Goal: Information Seeking & Learning: Check status

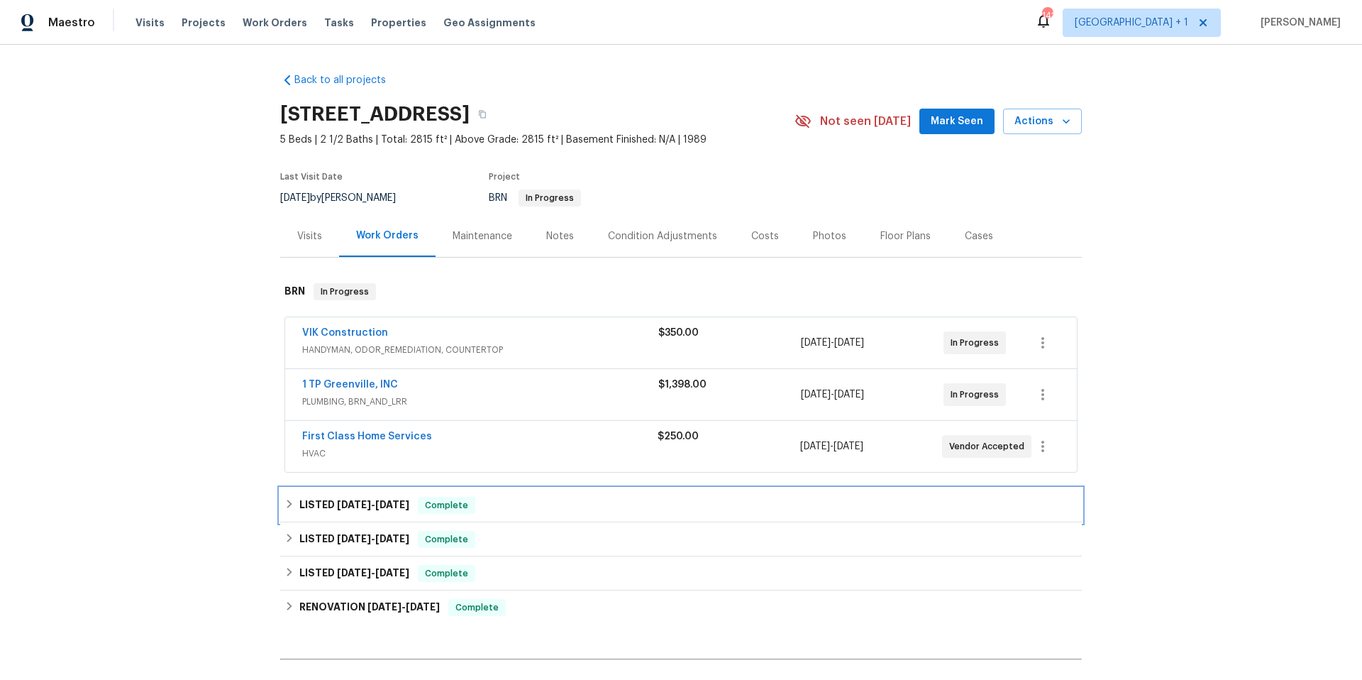
click at [512, 499] on div "LISTED [DATE] - [DATE] Complete" at bounding box center [680, 505] width 793 height 17
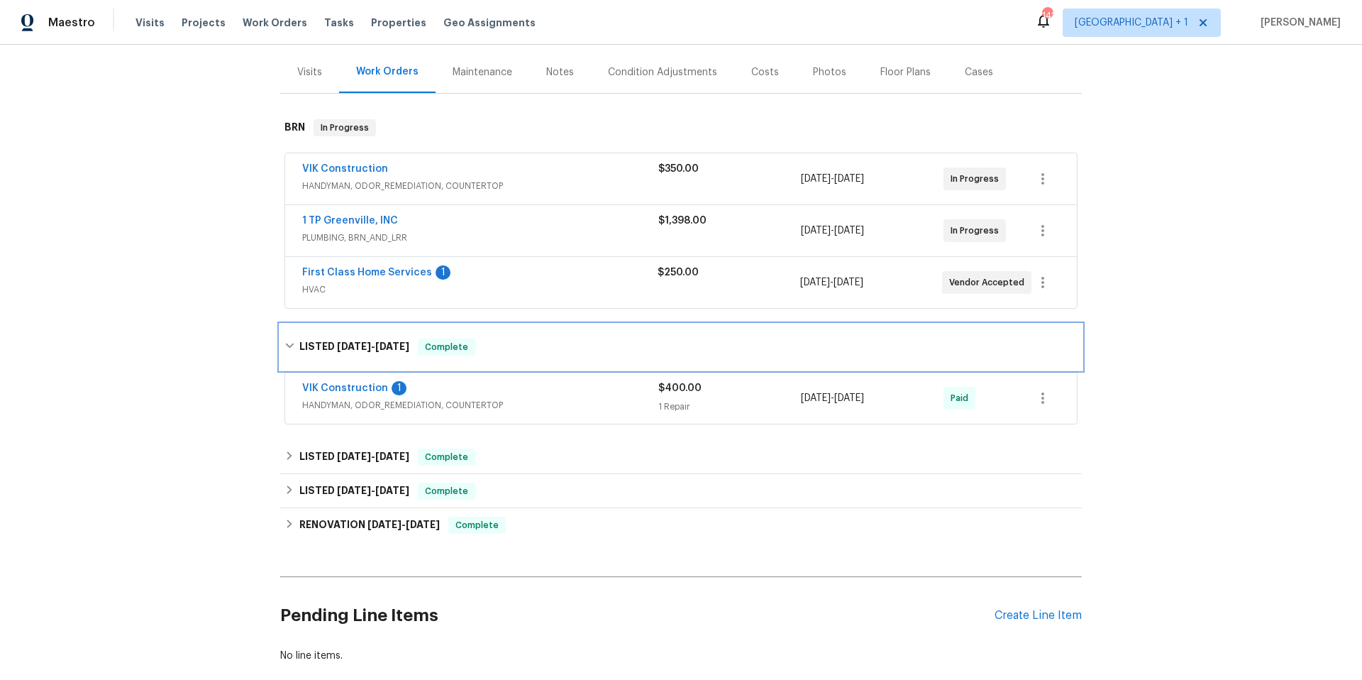
scroll to position [226, 0]
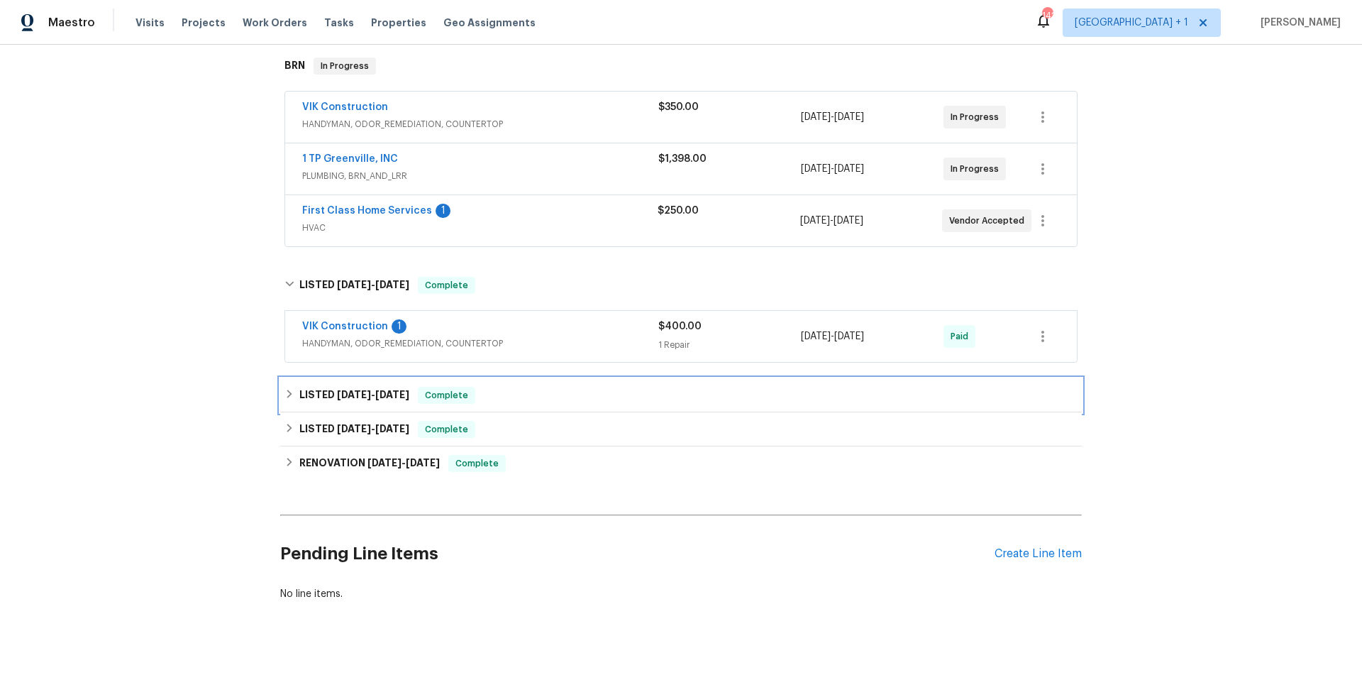
click at [546, 400] on div "LISTED [DATE] - [DATE] Complete" at bounding box center [680, 395] width 793 height 17
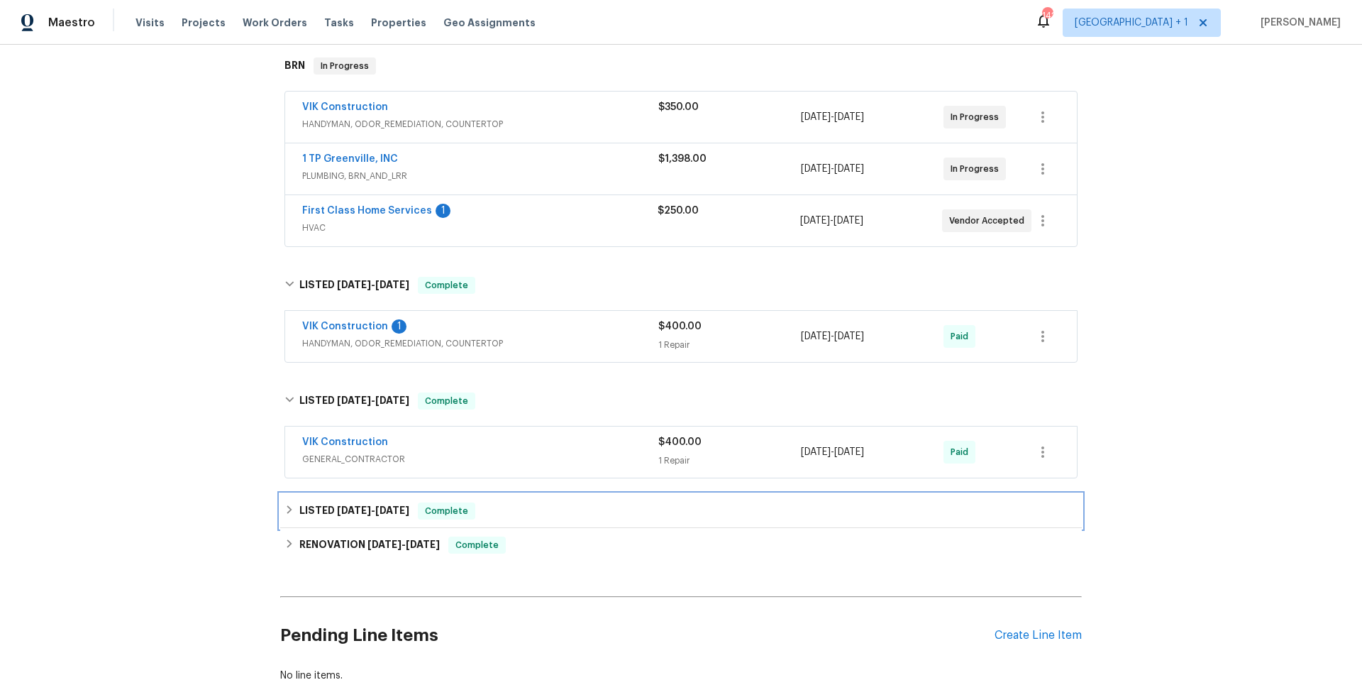
click at [546, 510] on div "LISTED [DATE] - [DATE] Complete" at bounding box center [680, 510] width 793 height 17
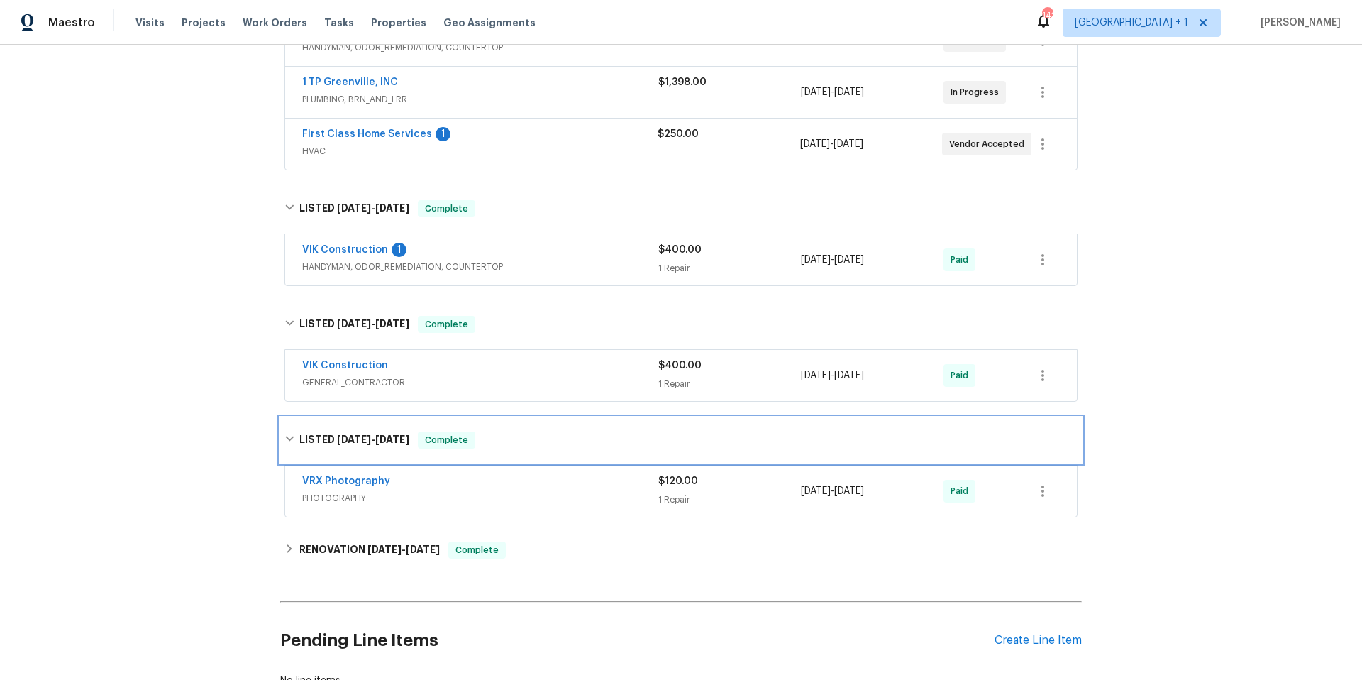
scroll to position [352, 0]
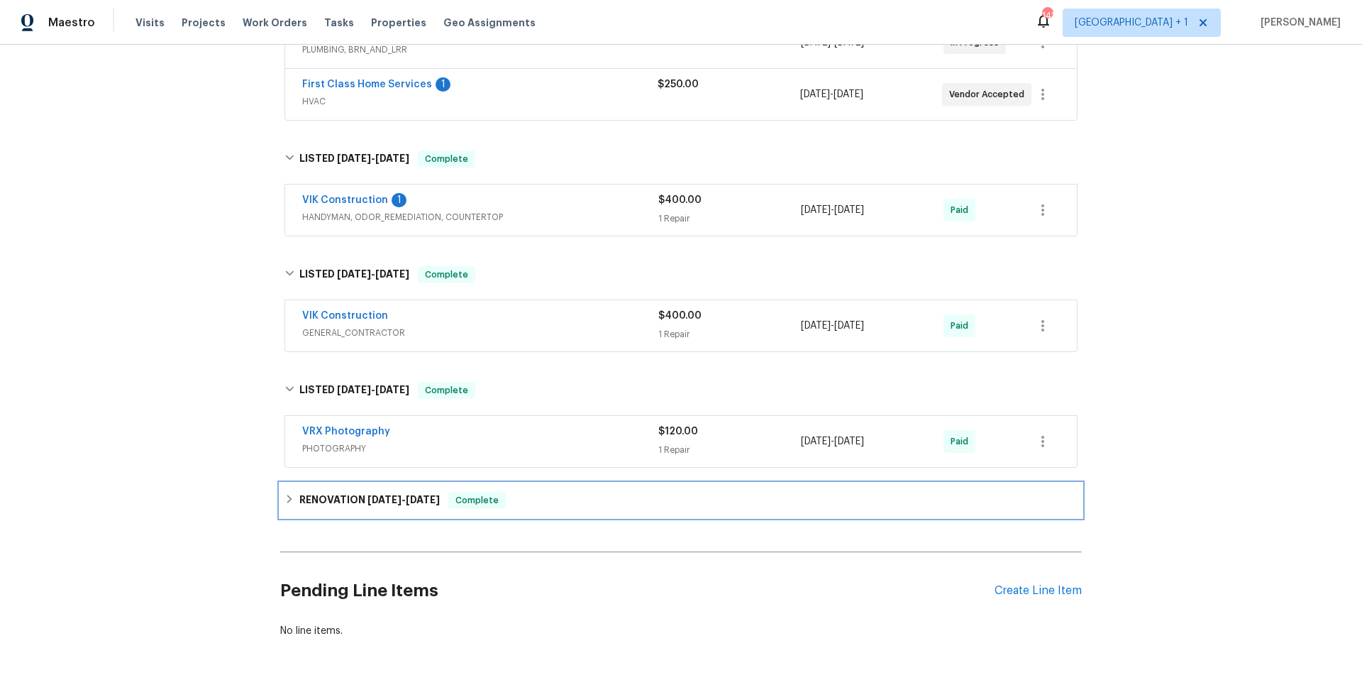
click at [546, 496] on div "RENOVATION [DATE] - [DATE] Complete" at bounding box center [680, 500] width 793 height 17
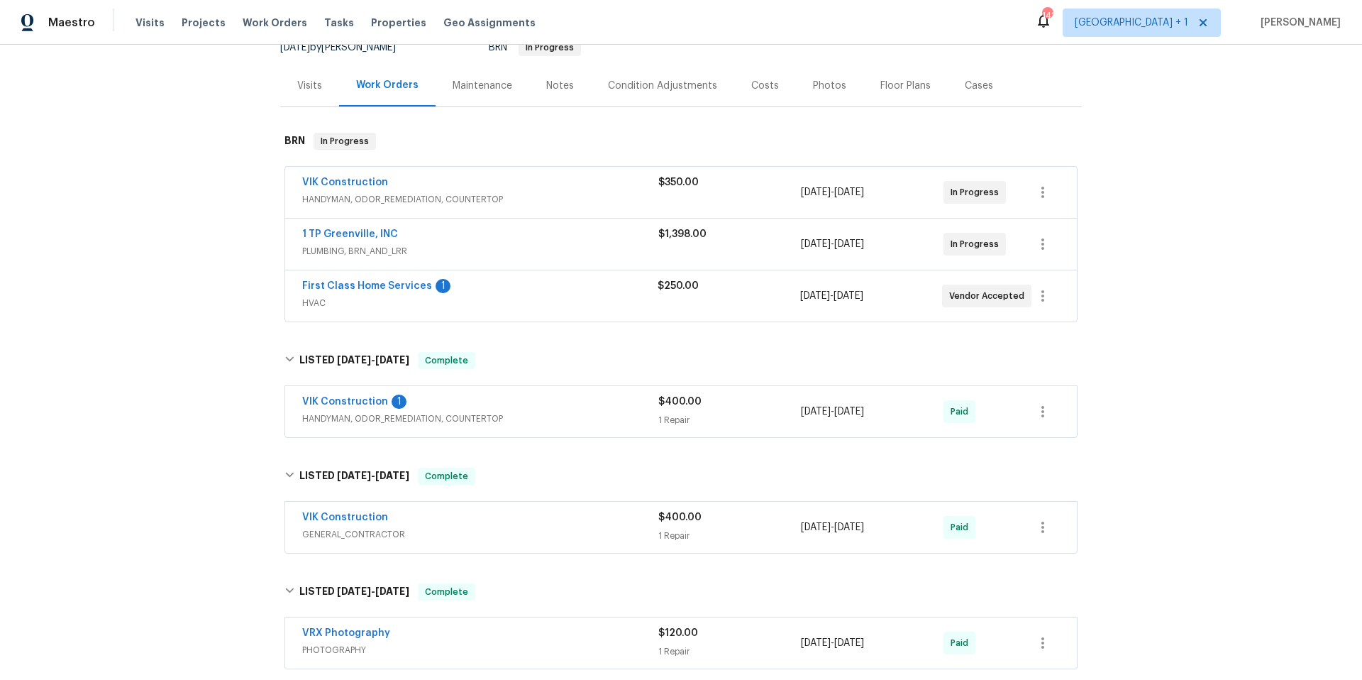
scroll to position [0, 0]
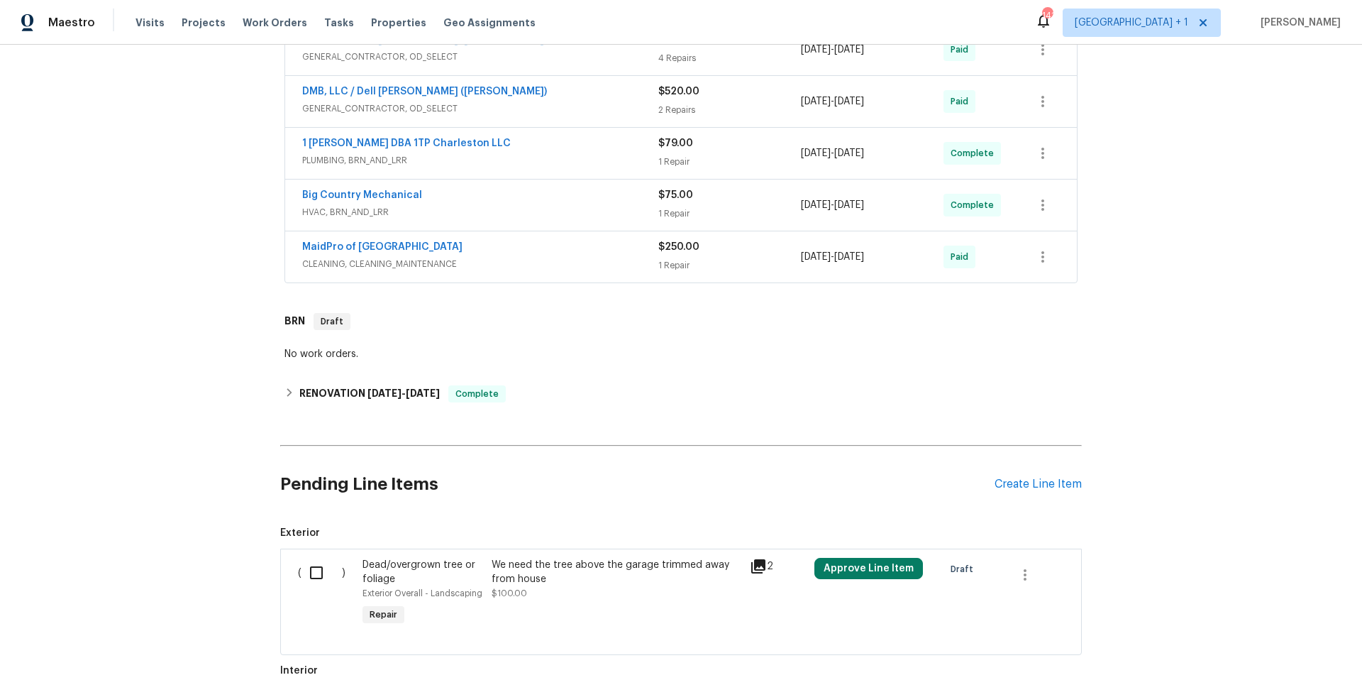
scroll to position [470, 0]
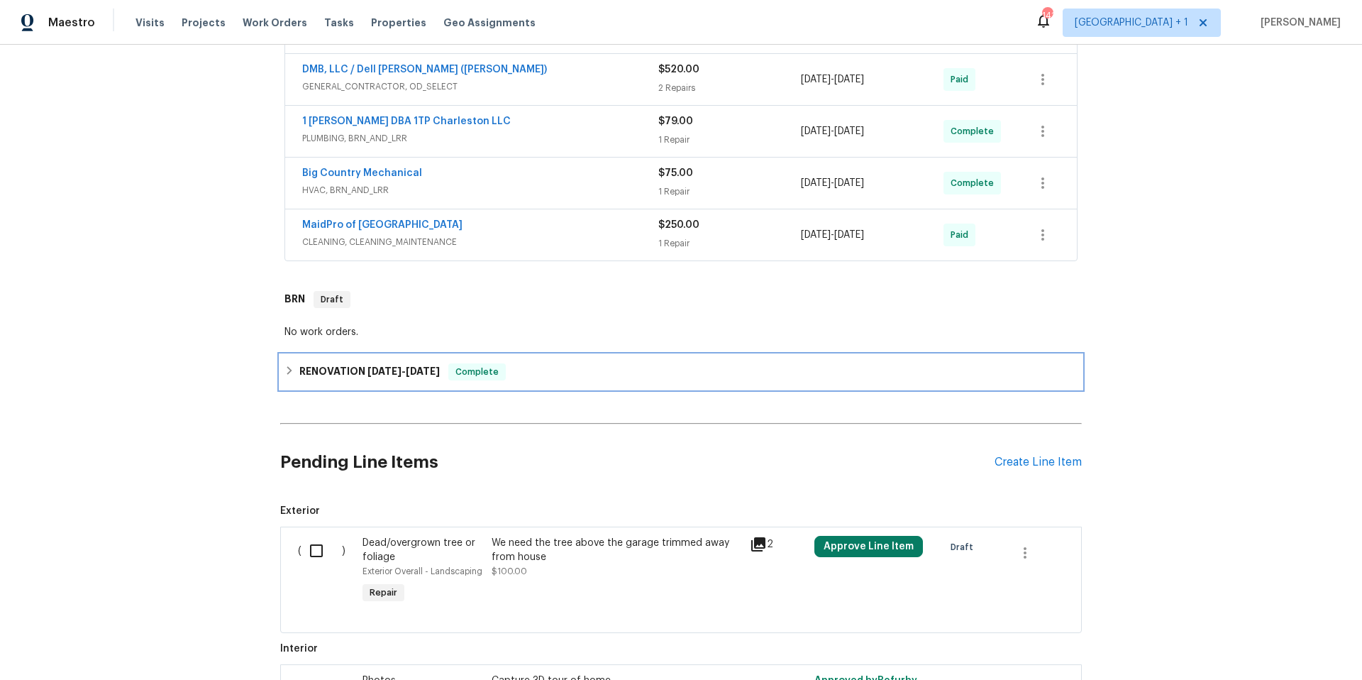
click at [592, 373] on div "RENOVATION 5/22/25 - 6/10/25 Complete" at bounding box center [680, 371] width 793 height 17
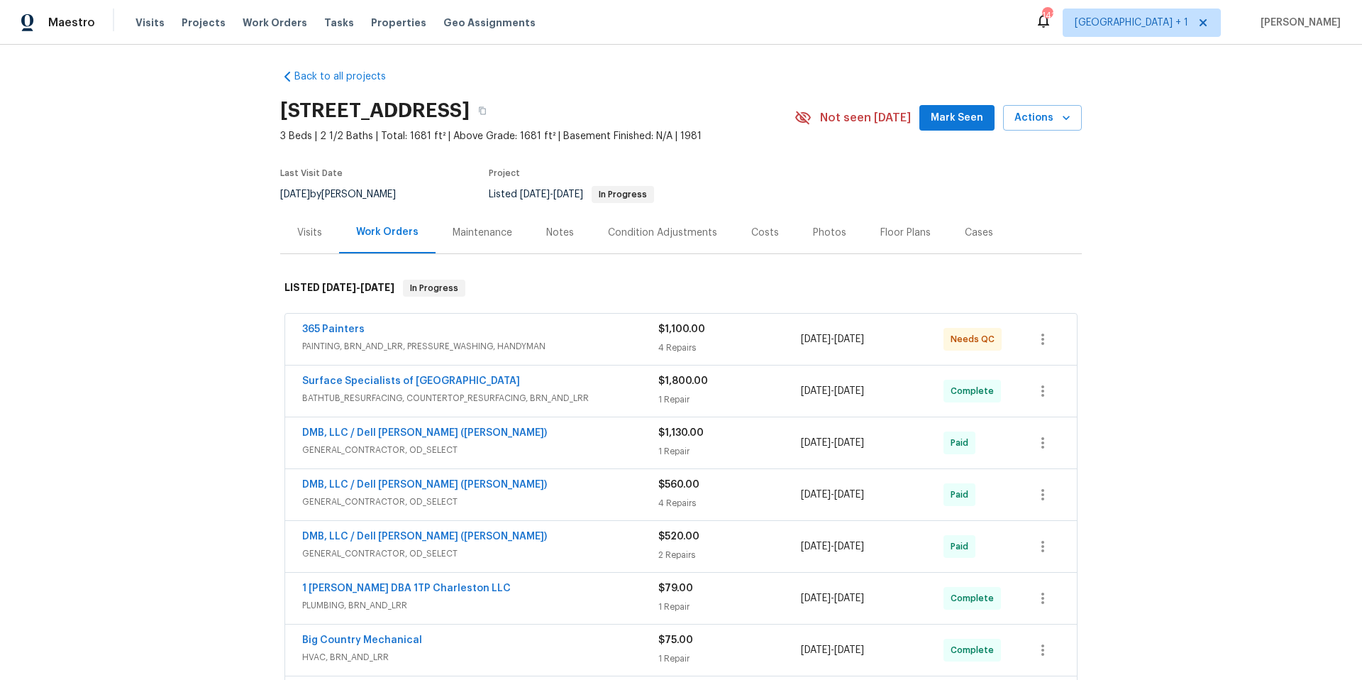
scroll to position [0, 0]
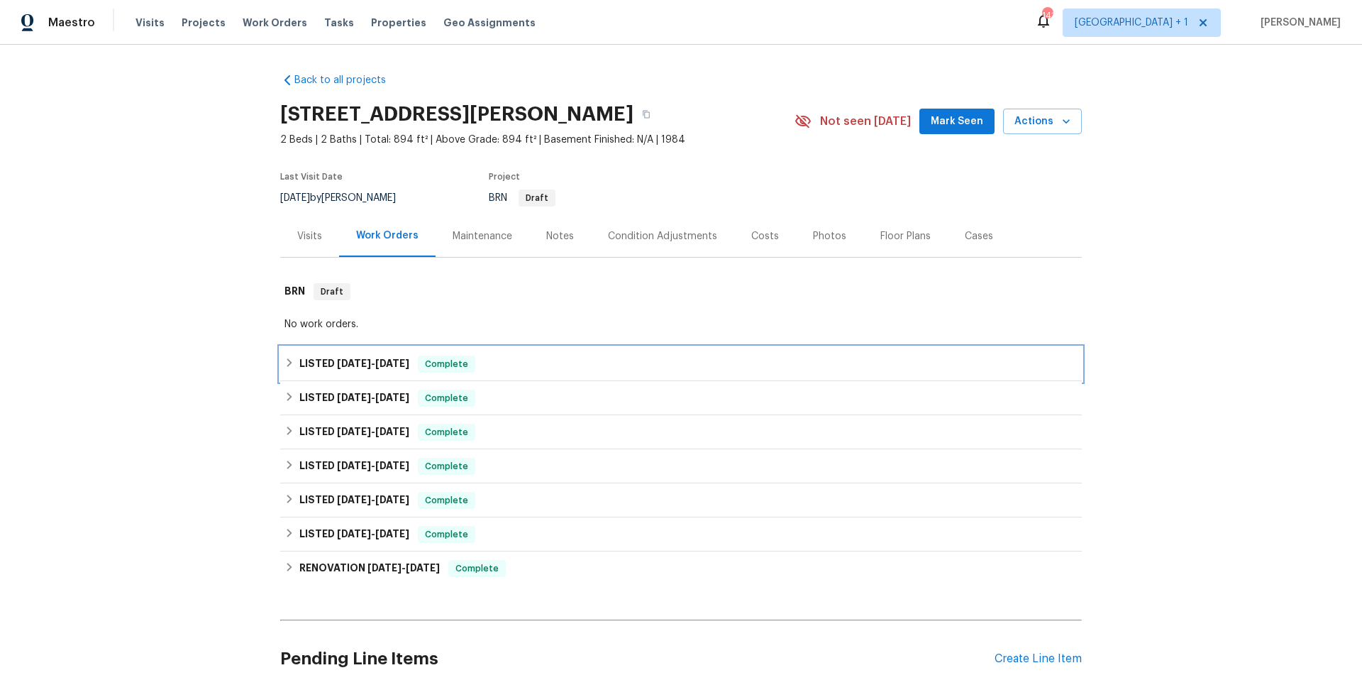
click at [511, 365] on div "LISTED [DATE] - [DATE] Complete" at bounding box center [680, 363] width 793 height 17
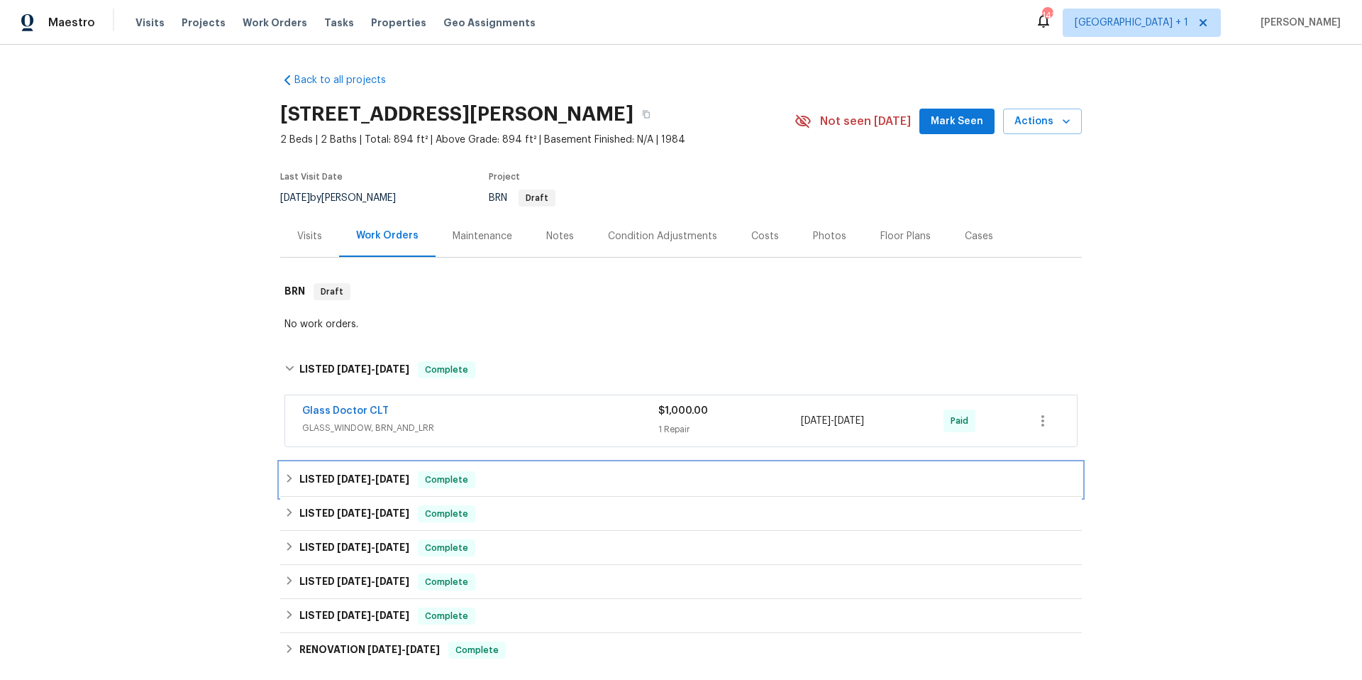
click at [509, 478] on div "LISTED [DATE] - [DATE] Complete" at bounding box center [680, 479] width 793 height 17
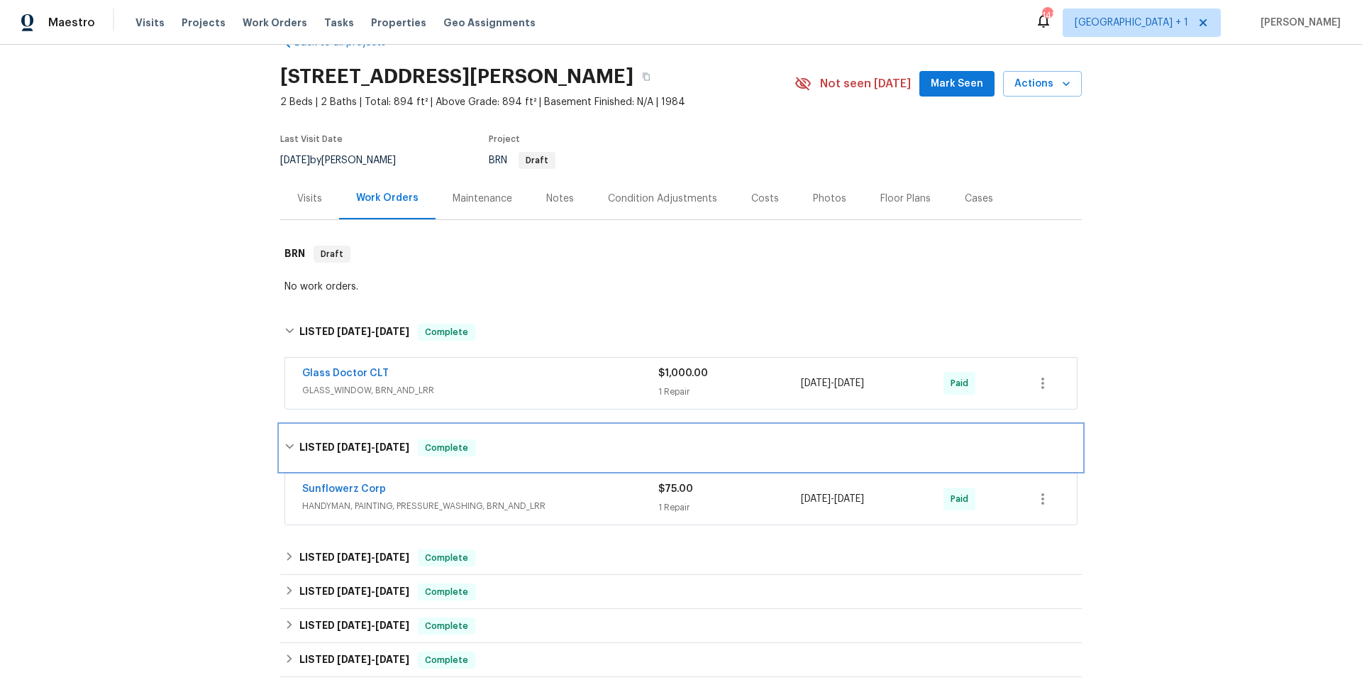
scroll to position [121, 0]
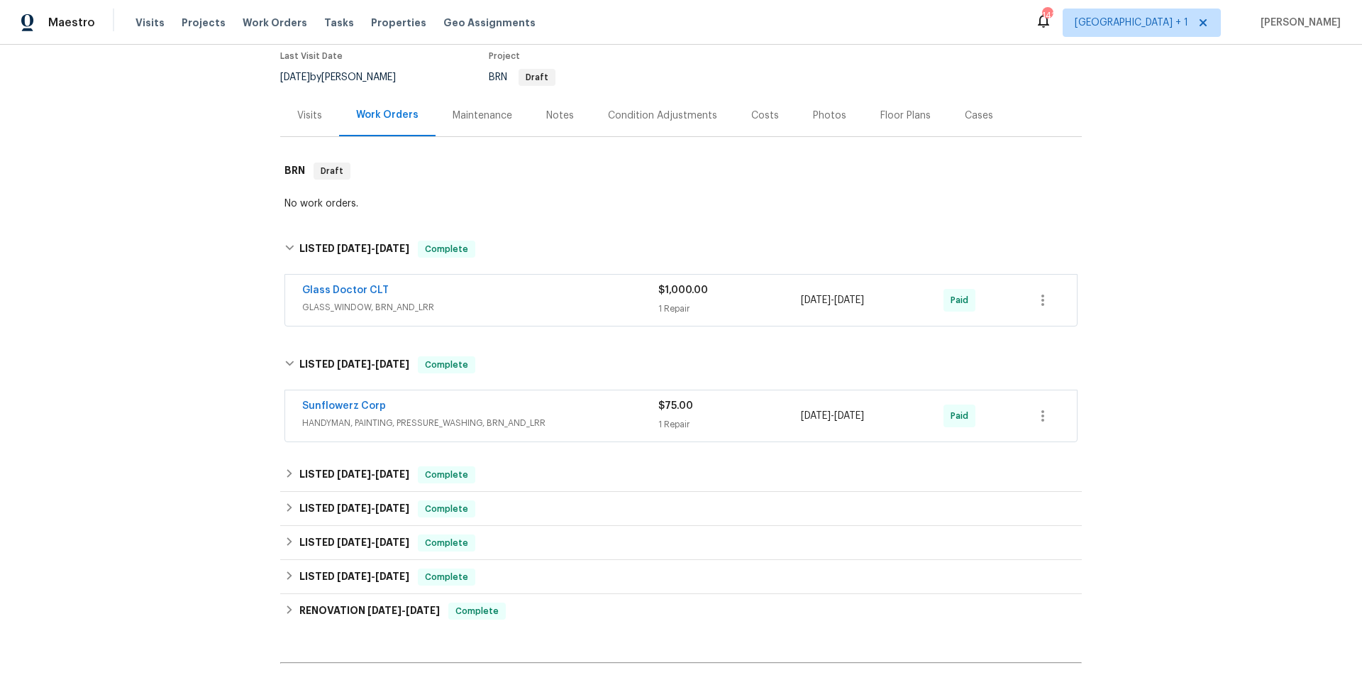
click at [511, 308] on span "GLASS_WINDOW, BRN_AND_LRR" at bounding box center [480, 307] width 356 height 14
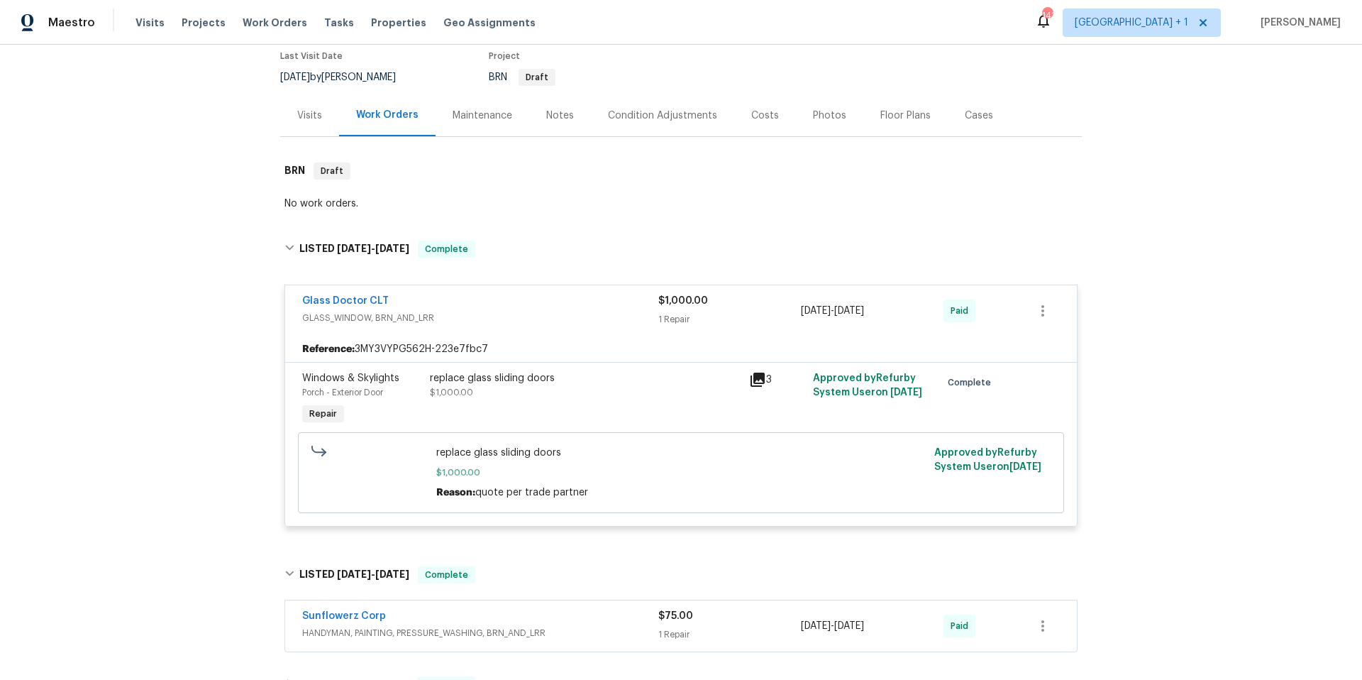
click at [511, 308] on div "Glass Doctor CLT" at bounding box center [480, 302] width 356 height 17
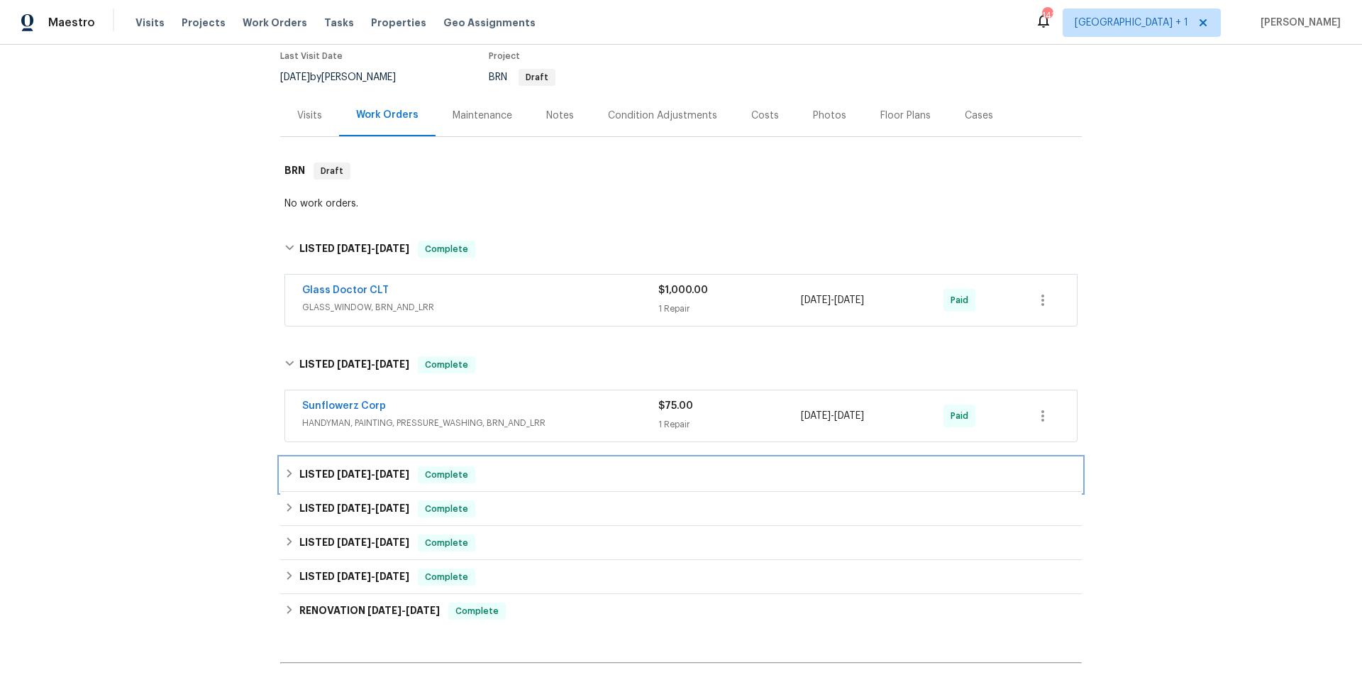
click at [533, 482] on div "LISTED 7/21/25 - 7/23/25 Complete" at bounding box center [680, 474] width 793 height 17
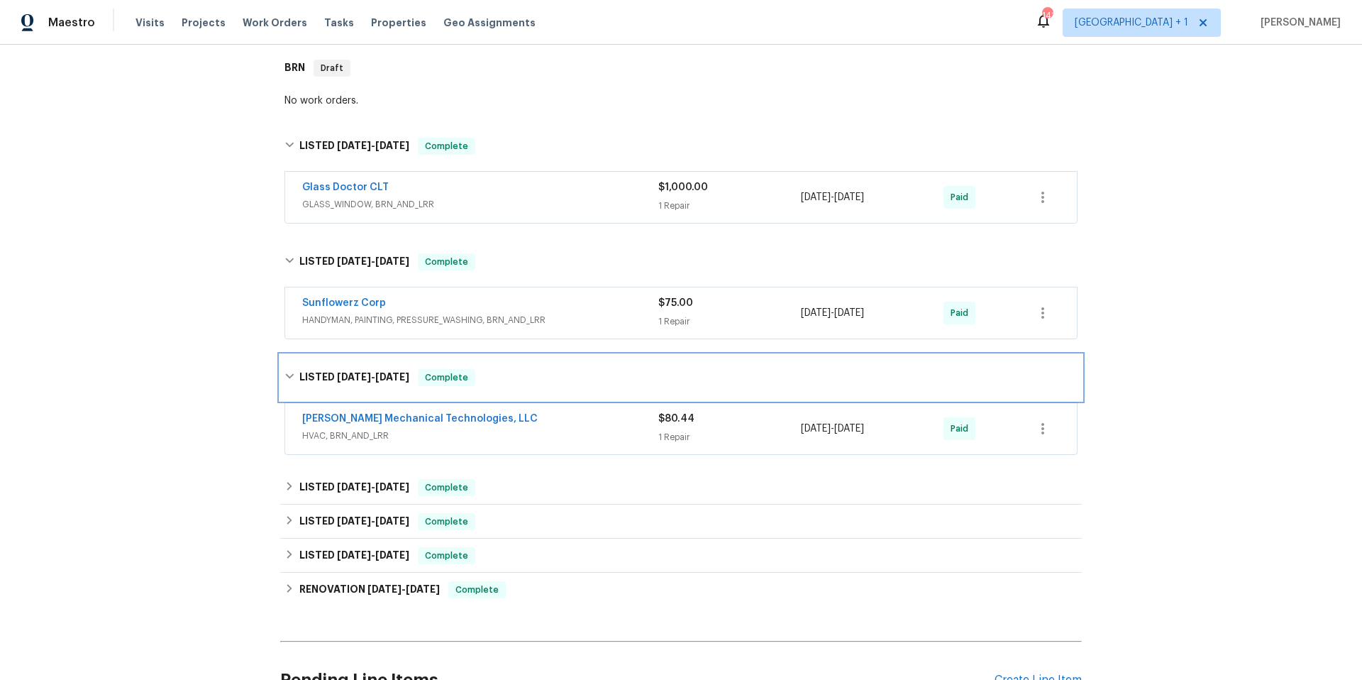
scroll to position [226, 0]
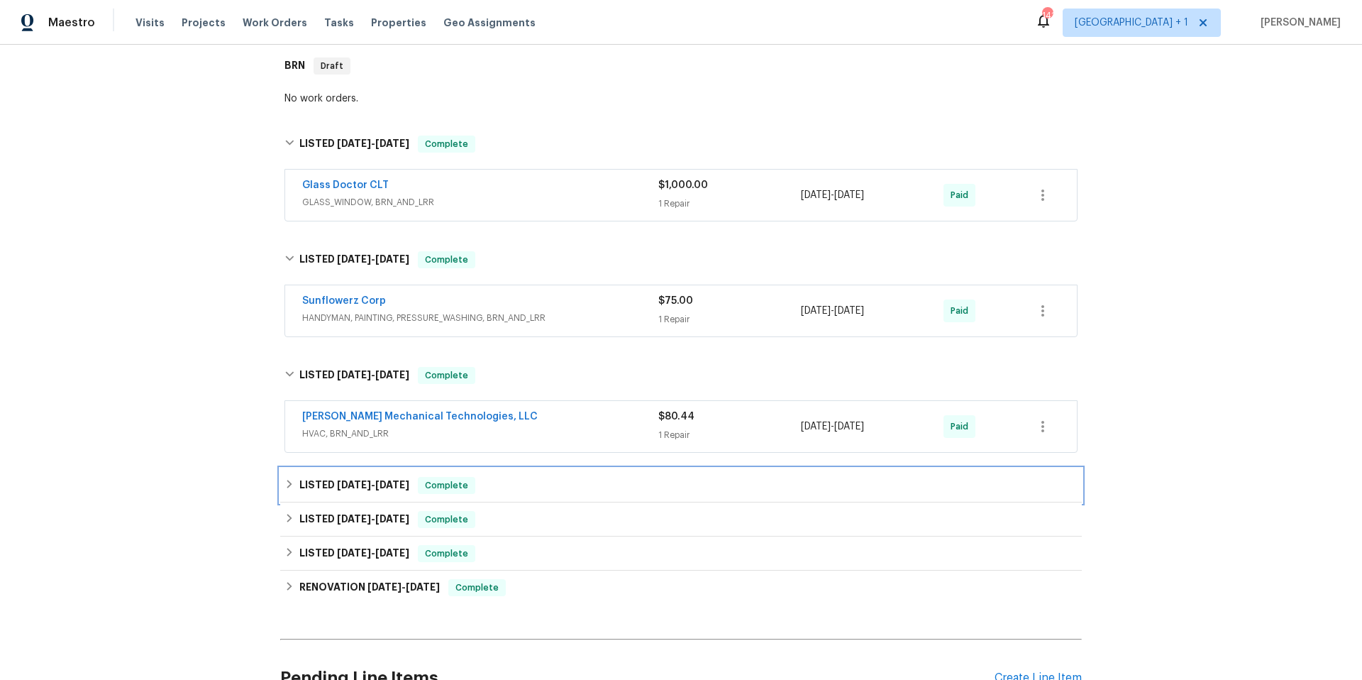
click at [531, 486] on div "LISTED 6/4/25 - 6/6/25 Complete" at bounding box center [680, 485] width 793 height 17
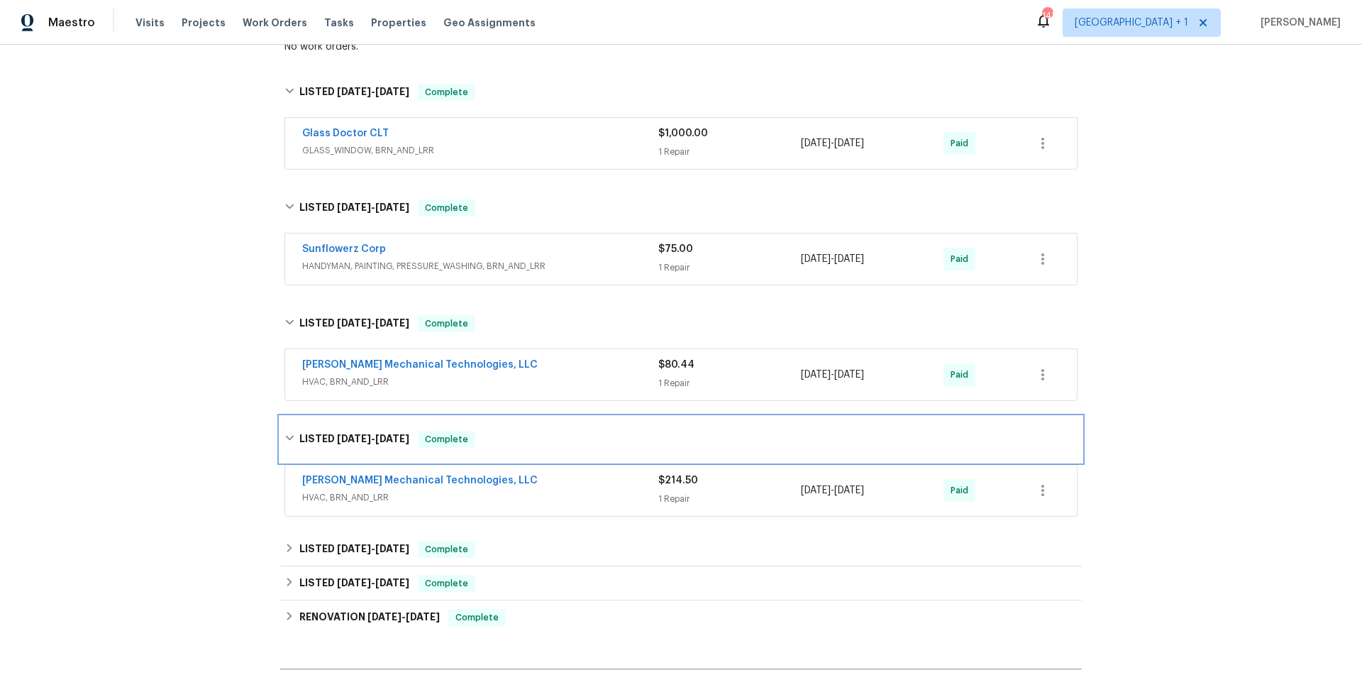
scroll to position [289, 0]
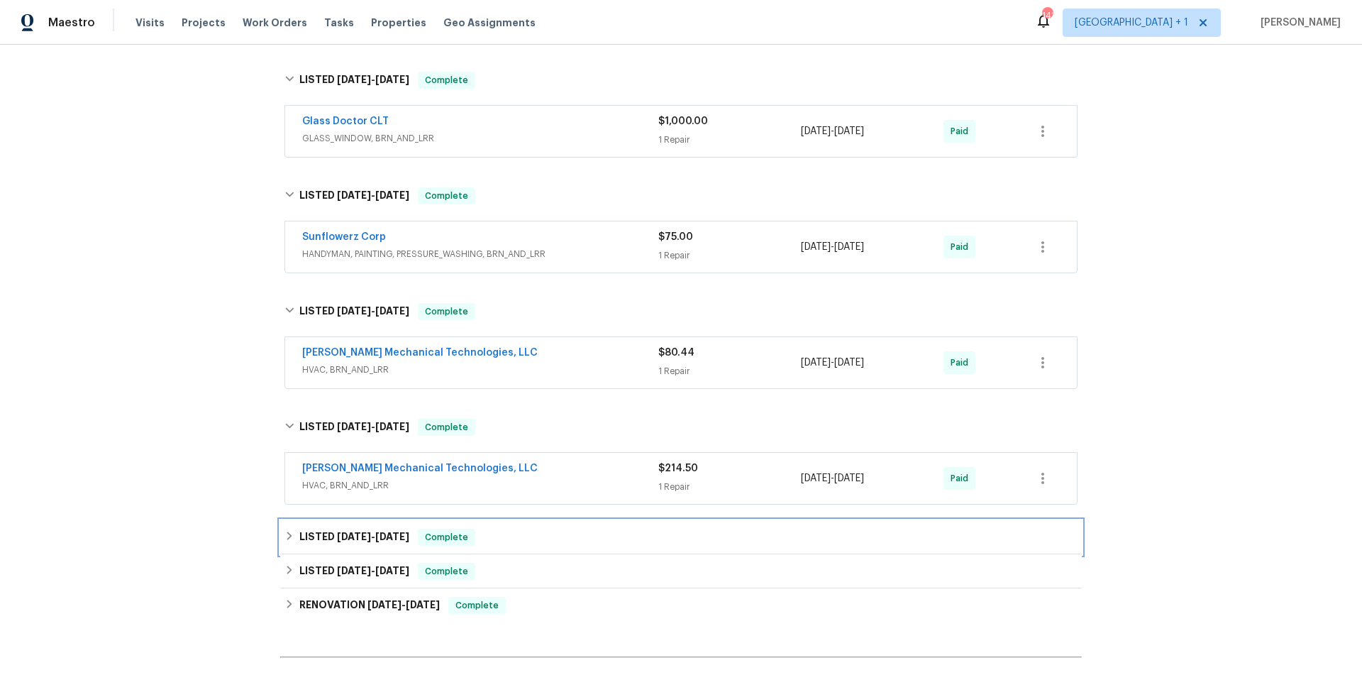
click at [533, 532] on div "LISTED 3/12/25 - 3/17/25 Complete" at bounding box center [680, 536] width 793 height 17
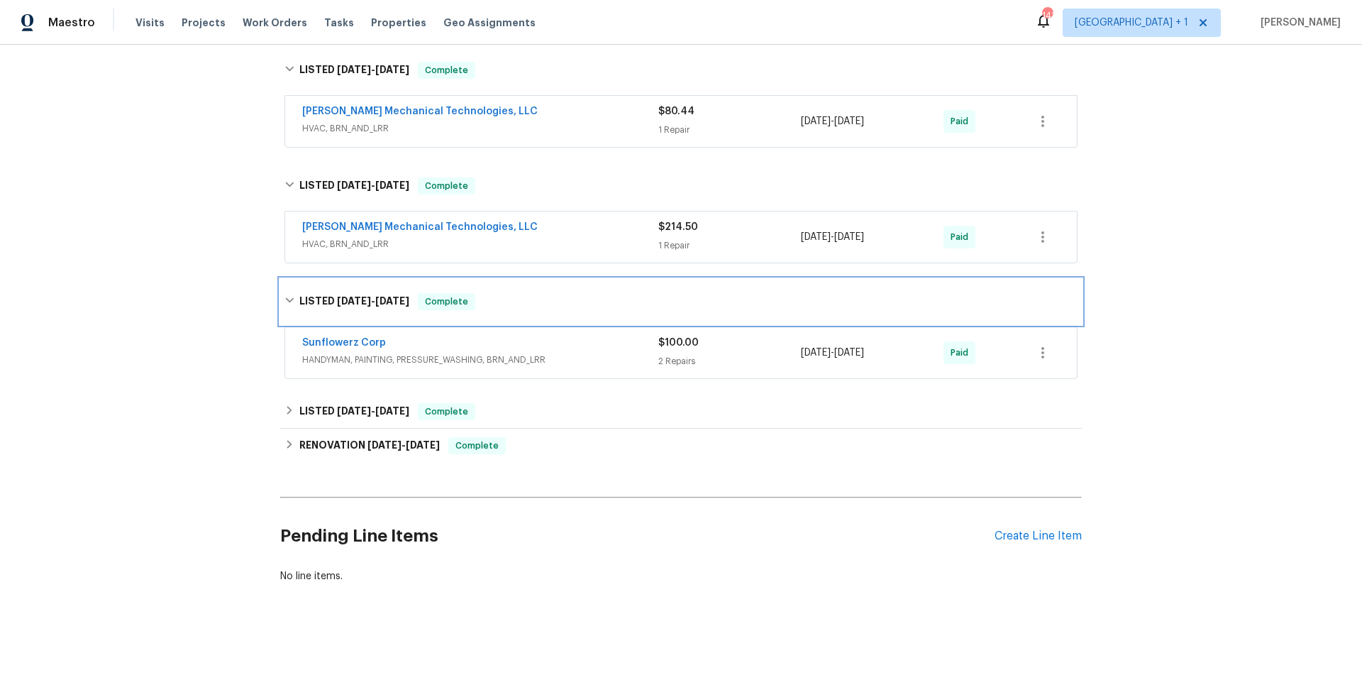
scroll to position [534, 0]
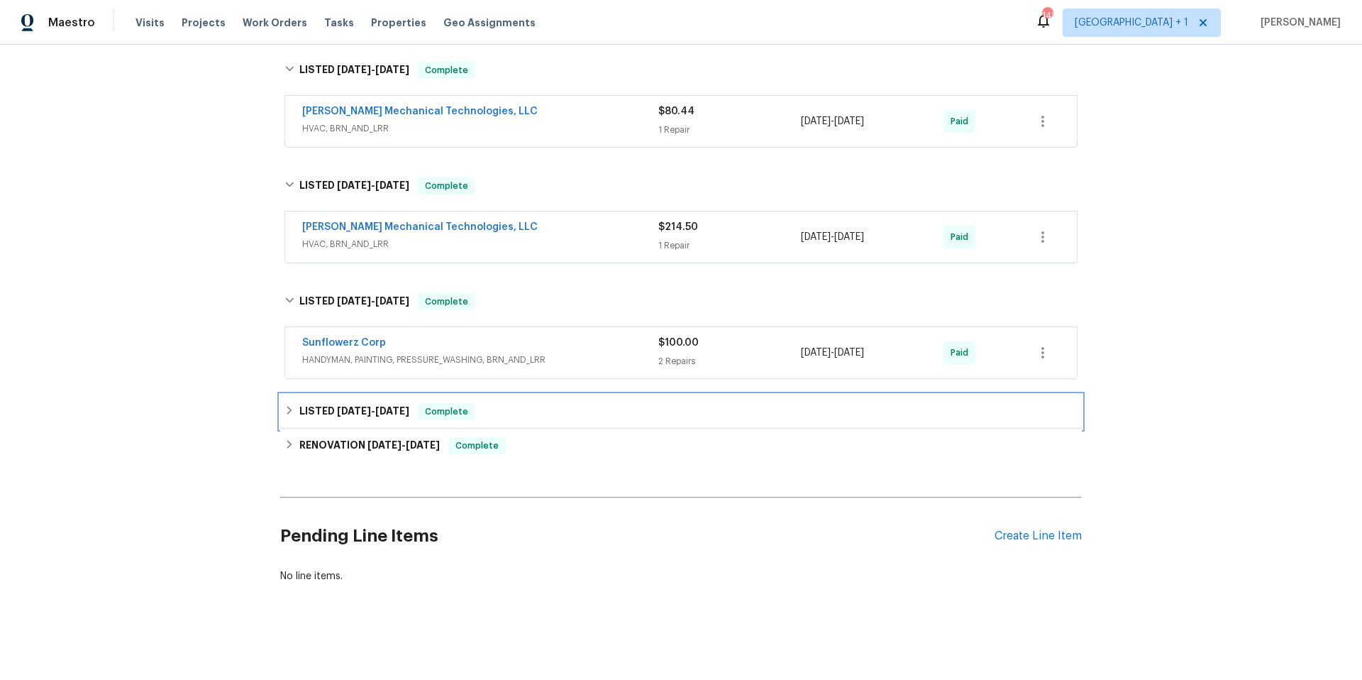
click at [534, 416] on div "LISTED 2/8/25 - 2/10/25 Complete" at bounding box center [681, 411] width 802 height 34
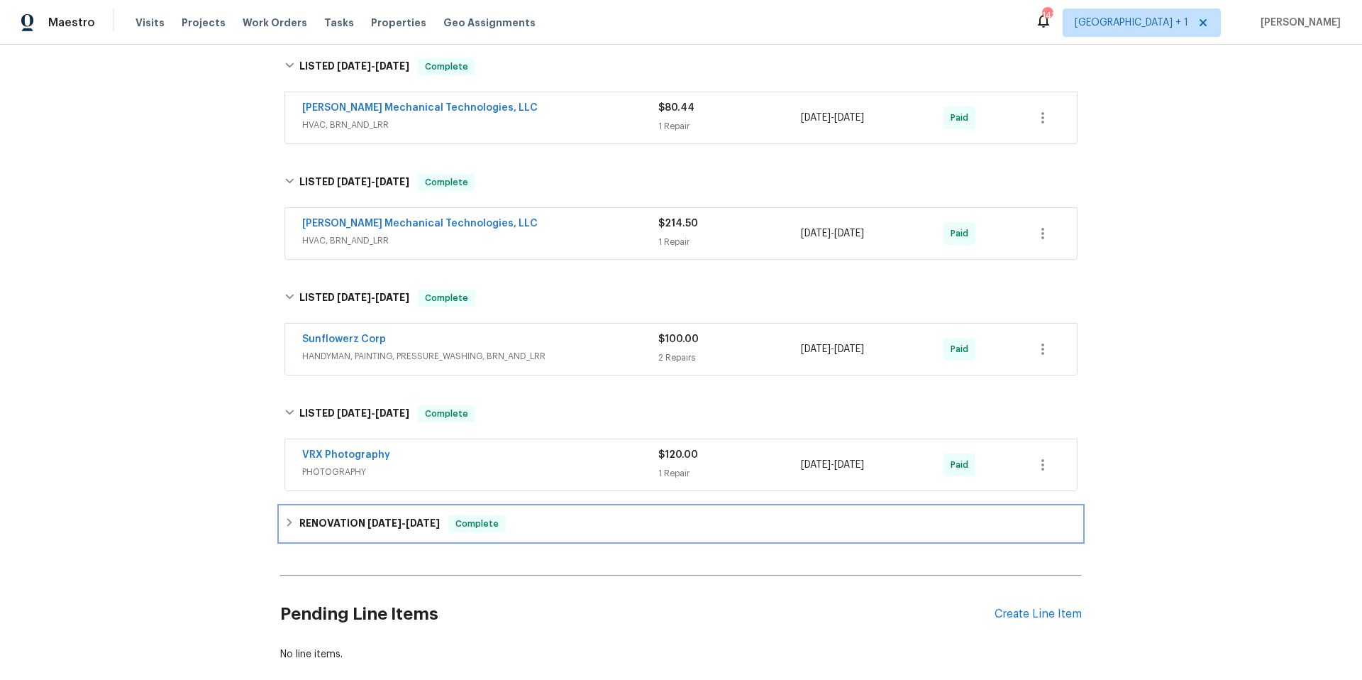
click at [535, 521] on div "RENOVATION 2/6/25 - 2/10/25 Complete" at bounding box center [680, 523] width 793 height 17
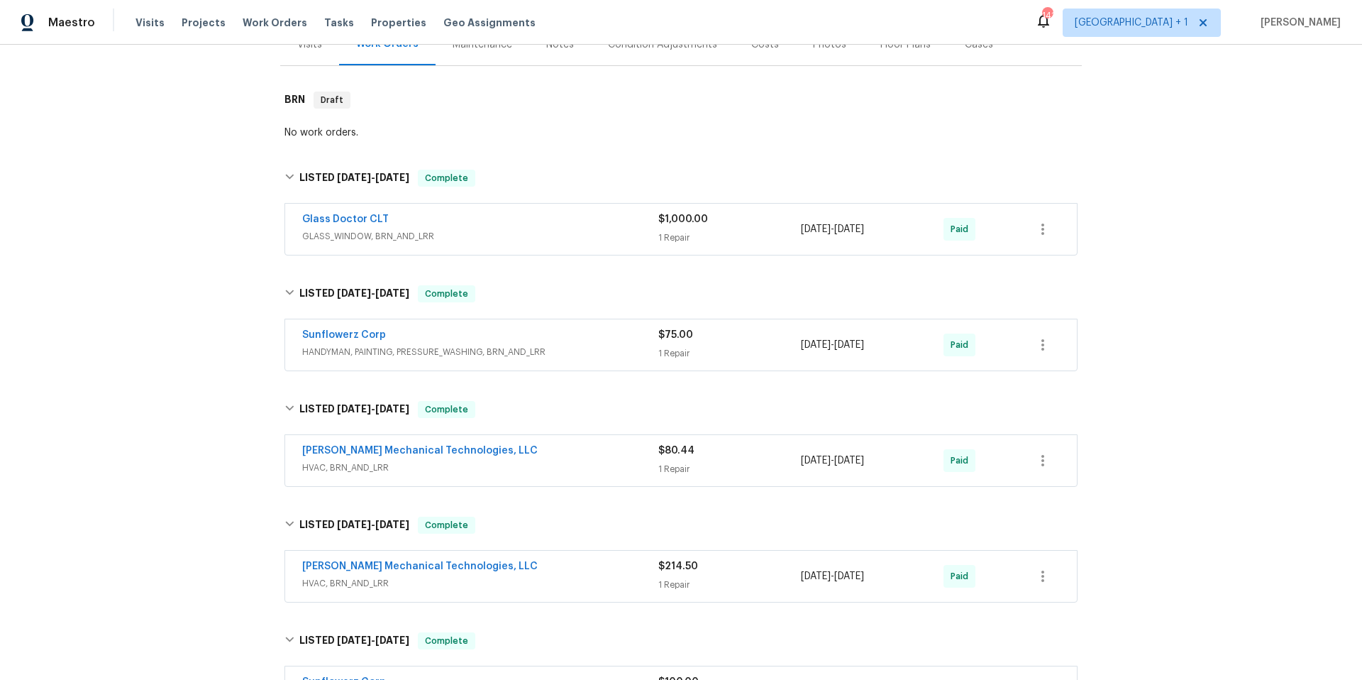
scroll to position [201, 0]
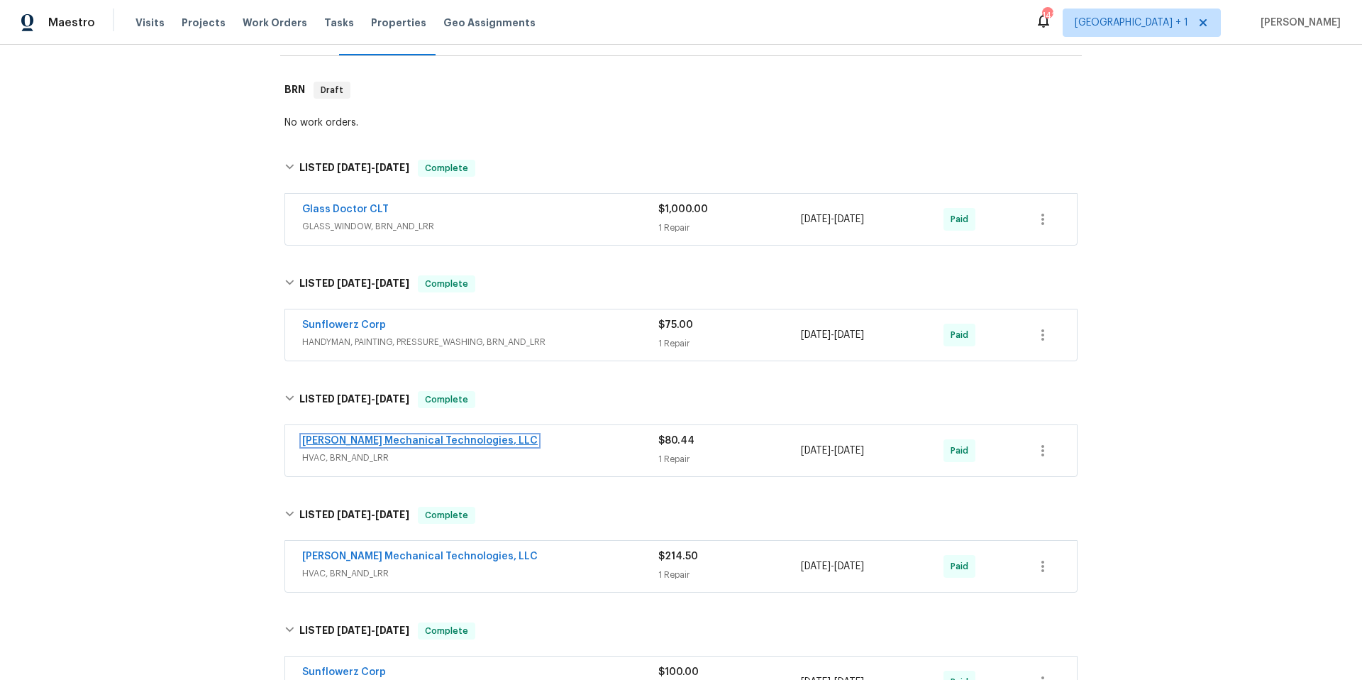
click at [422, 440] on link "Johnson's Mechanical Technologies, LLC" at bounding box center [420, 441] width 236 height 10
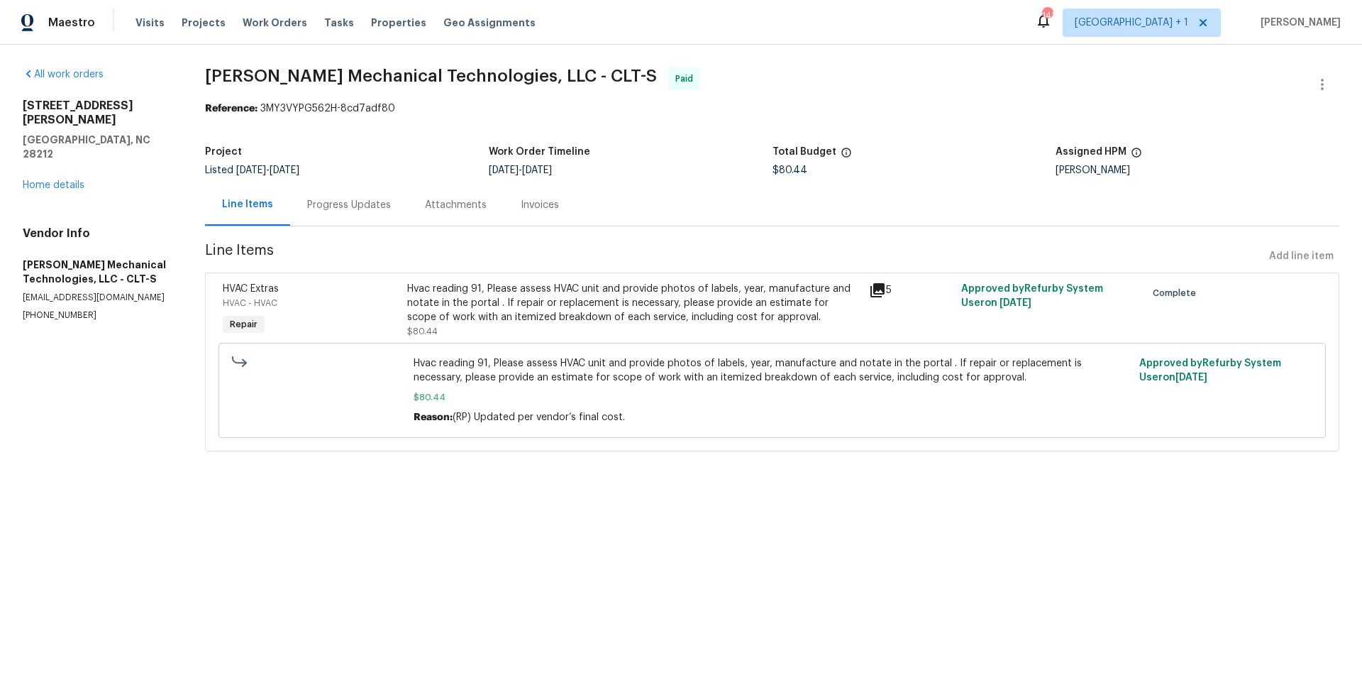
click at [332, 201] on div "Progress Updates" at bounding box center [349, 205] width 84 height 14
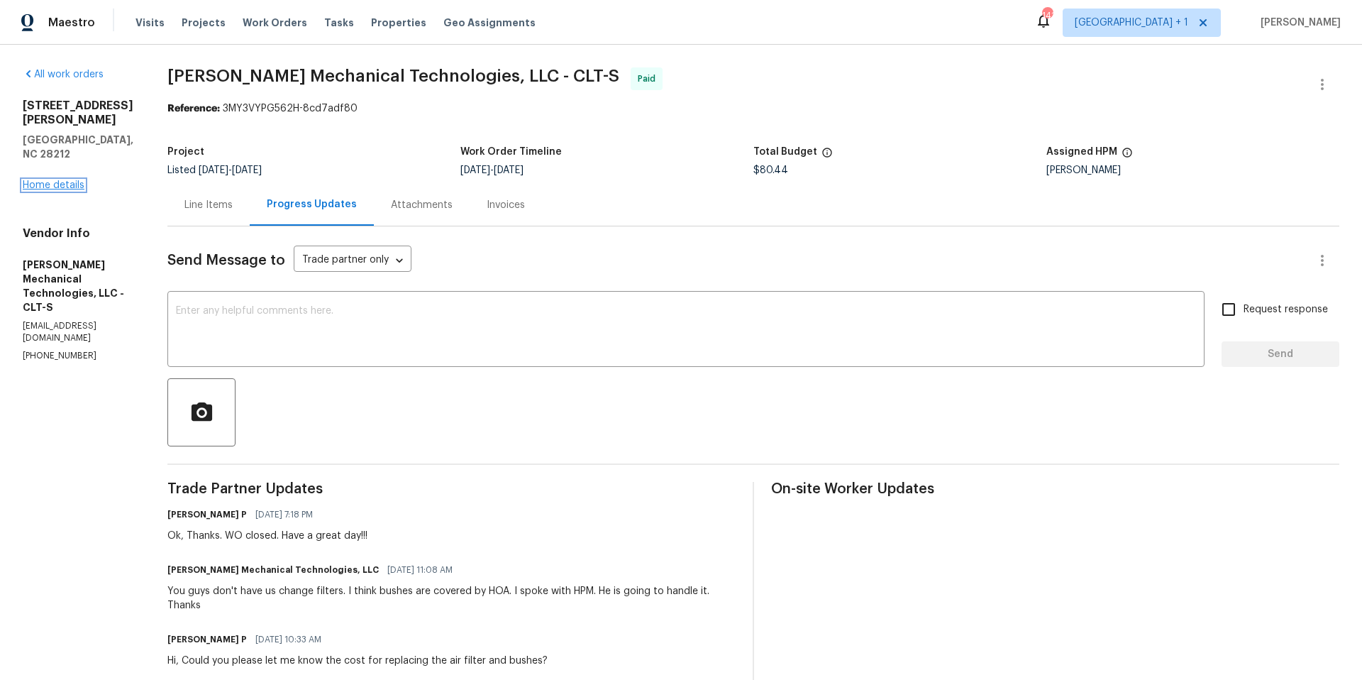
click at [41, 180] on link "Home details" at bounding box center [54, 185] width 62 height 10
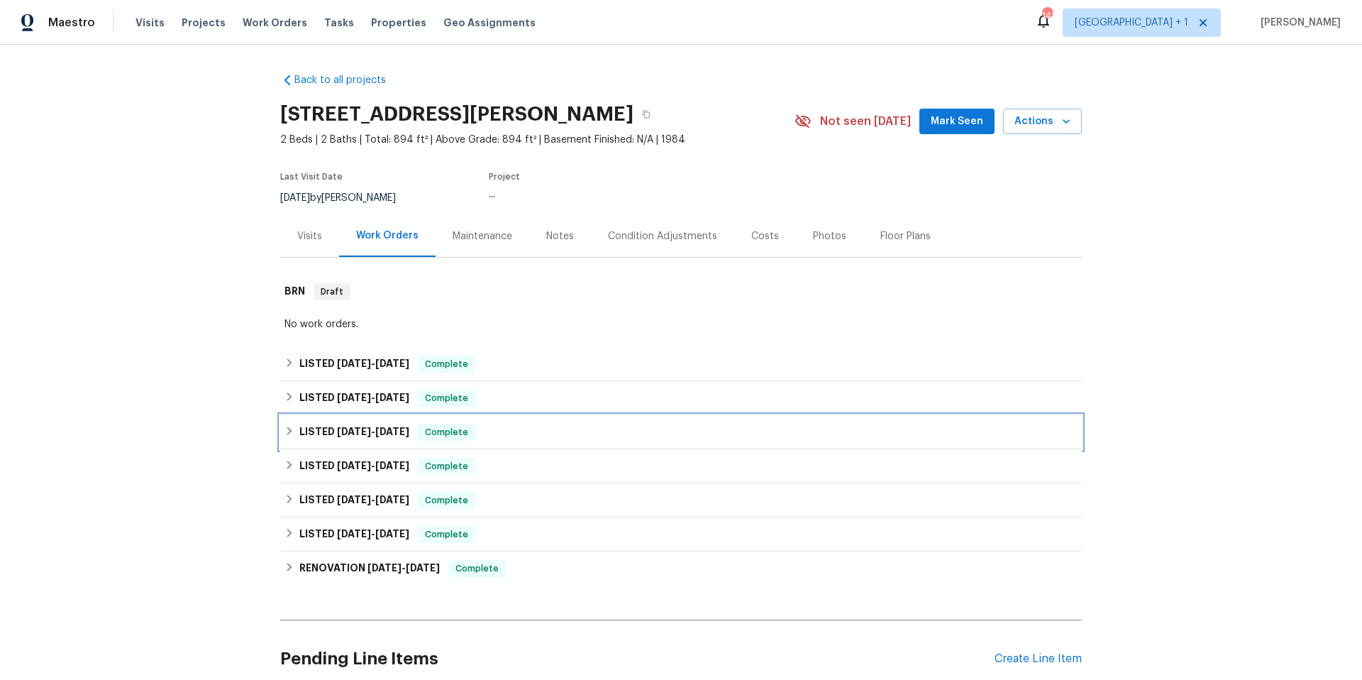
click at [502, 433] on div "LISTED 7/21/25 - 7/23/25 Complete" at bounding box center [680, 431] width 793 height 17
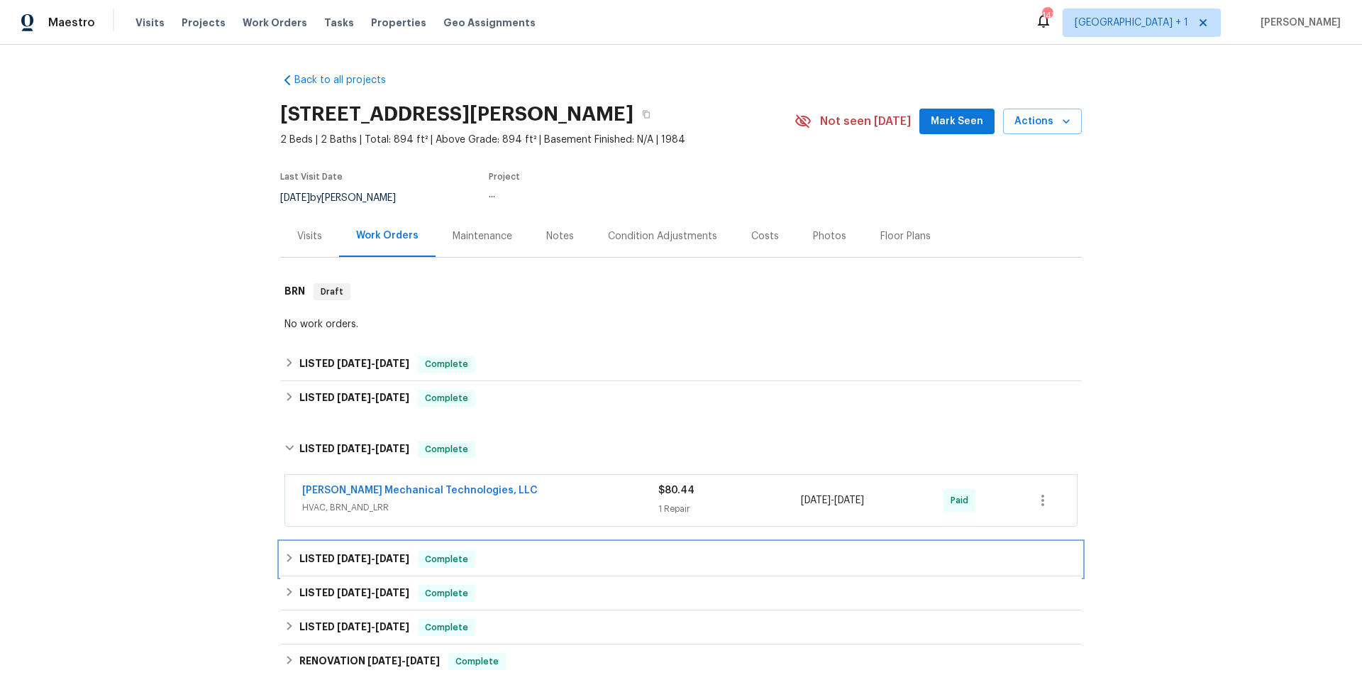
click at [512, 561] on div "LISTED 6/4/25 - 6/6/25 Complete" at bounding box center [680, 558] width 793 height 17
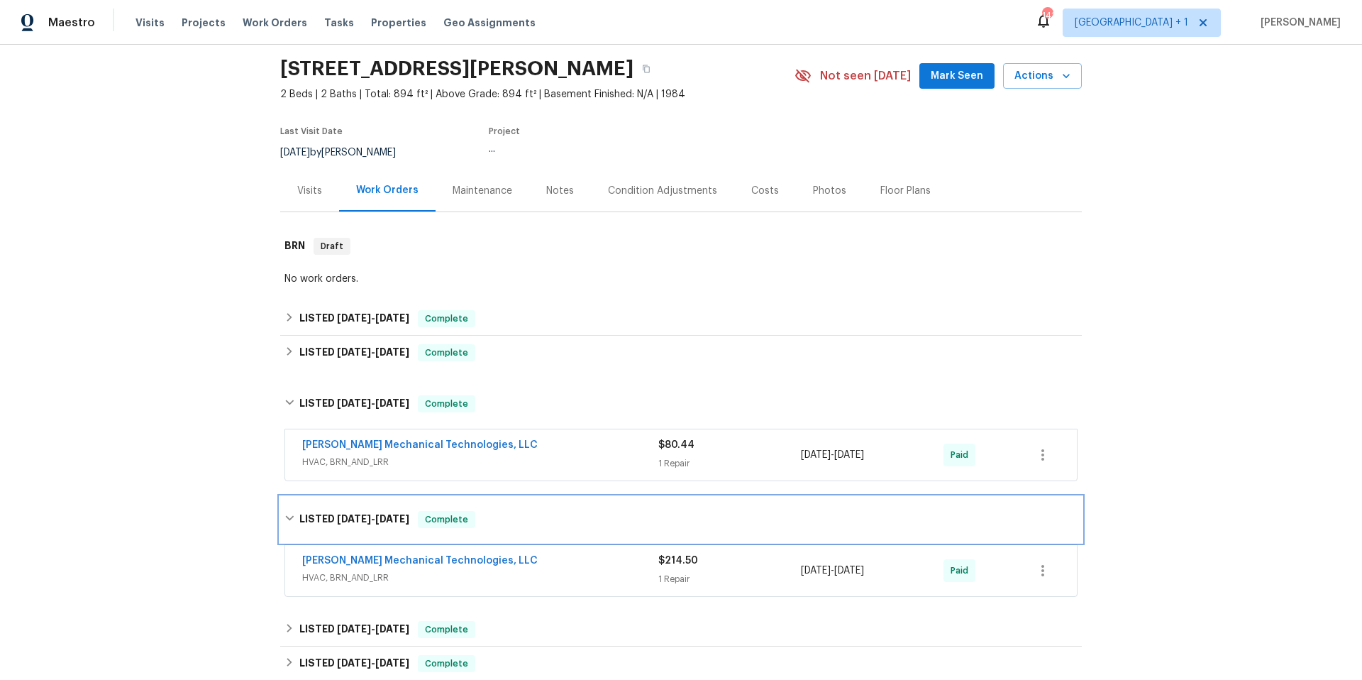
scroll to position [115, 0]
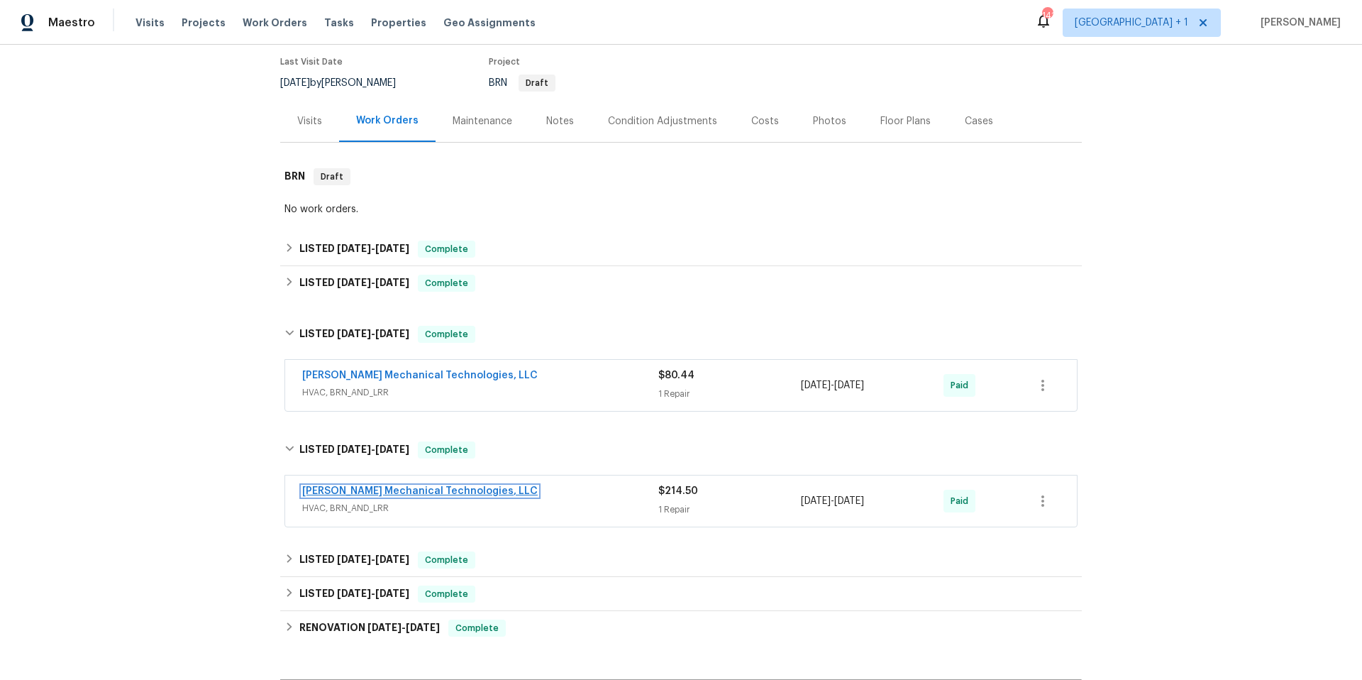
click at [449, 494] on link "Johnson's Mechanical Technologies, LLC" at bounding box center [420, 491] width 236 height 10
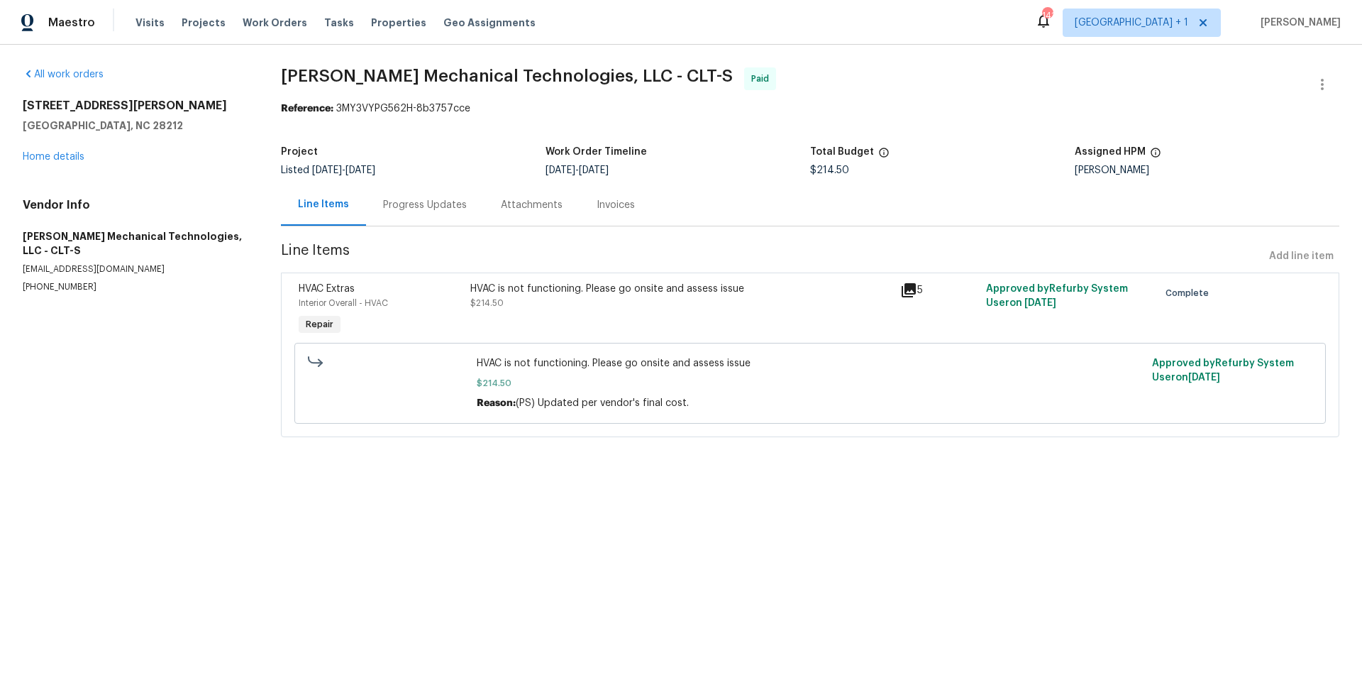
click at [448, 209] on div "Progress Updates" at bounding box center [425, 205] width 84 height 14
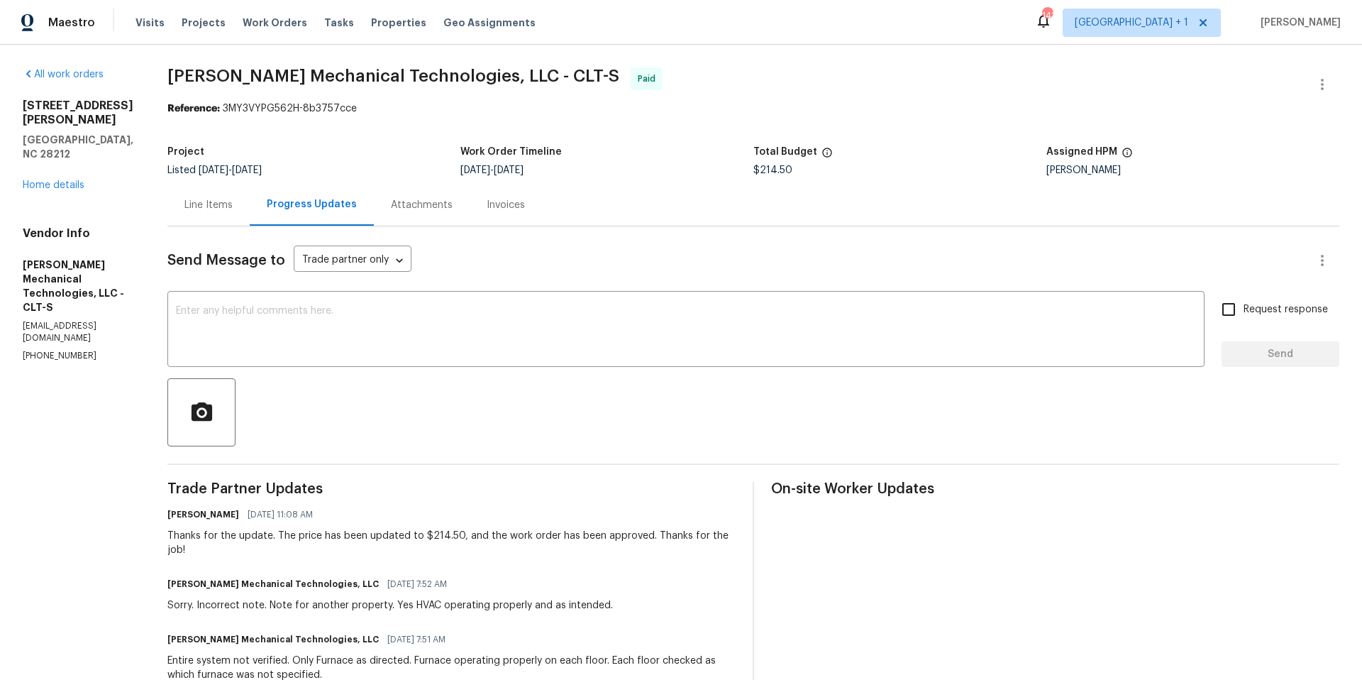
click at [233, 200] on div "Line Items" at bounding box center [208, 205] width 48 height 14
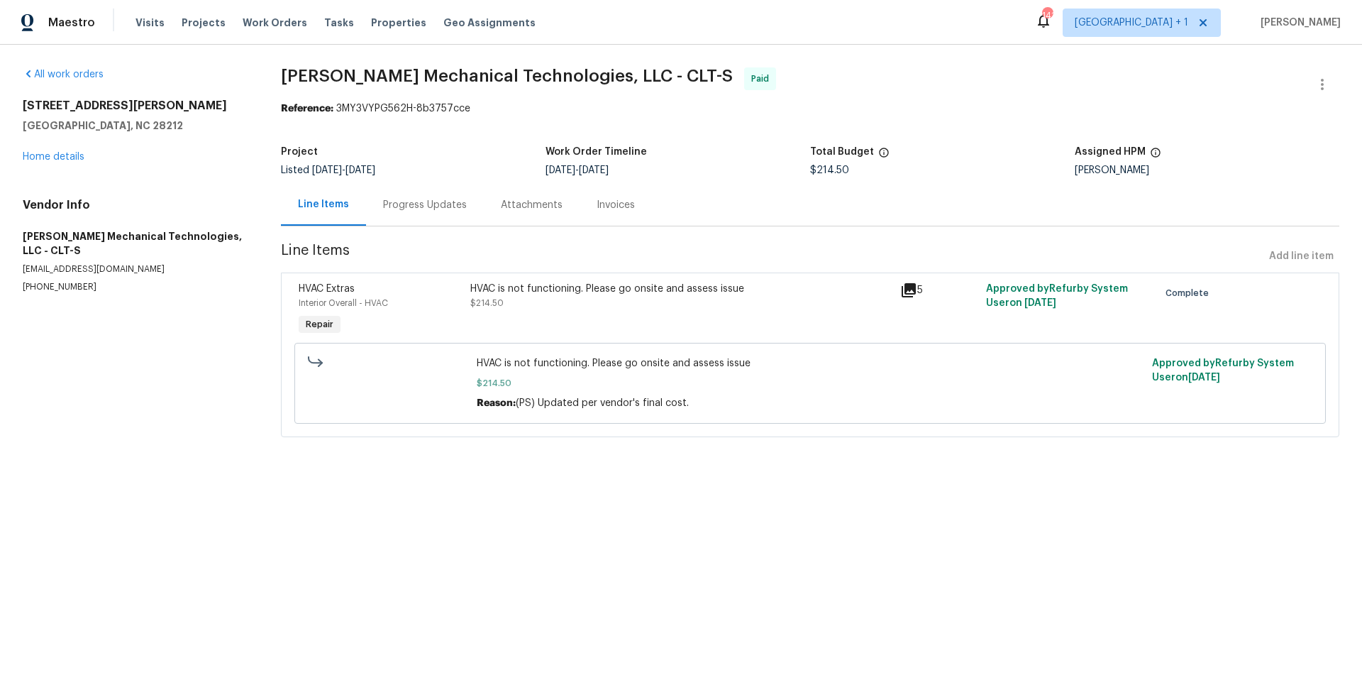
click at [902, 286] on icon at bounding box center [909, 290] width 14 height 14
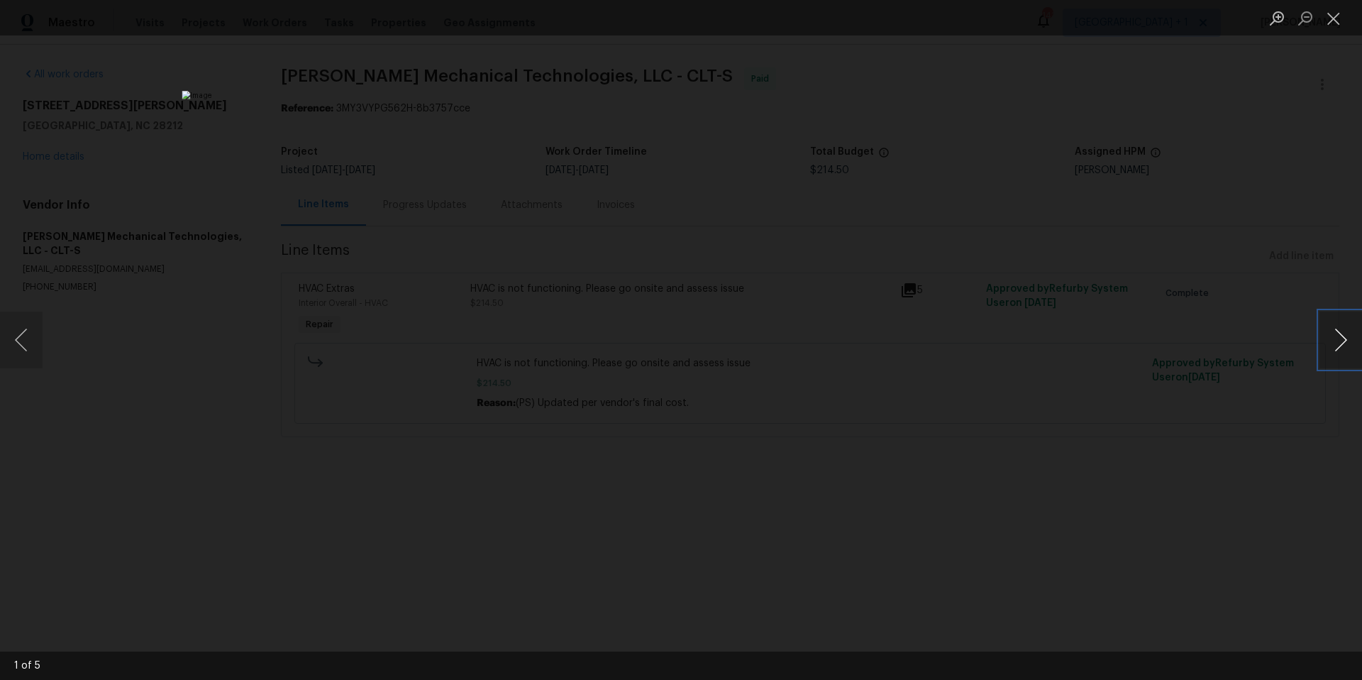
click at [1338, 343] on button "Next image" at bounding box center [1340, 339] width 43 height 57
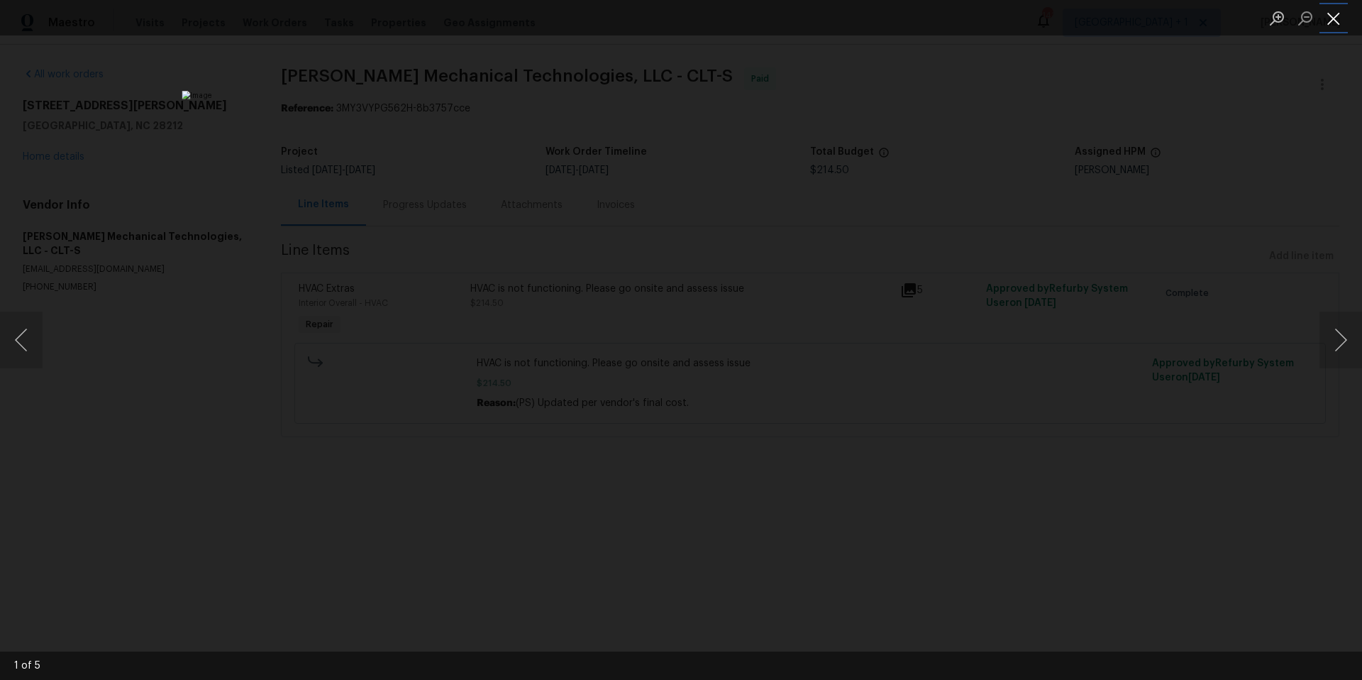
click at [1333, 18] on button "Close lightbox" at bounding box center [1333, 18] width 28 height 25
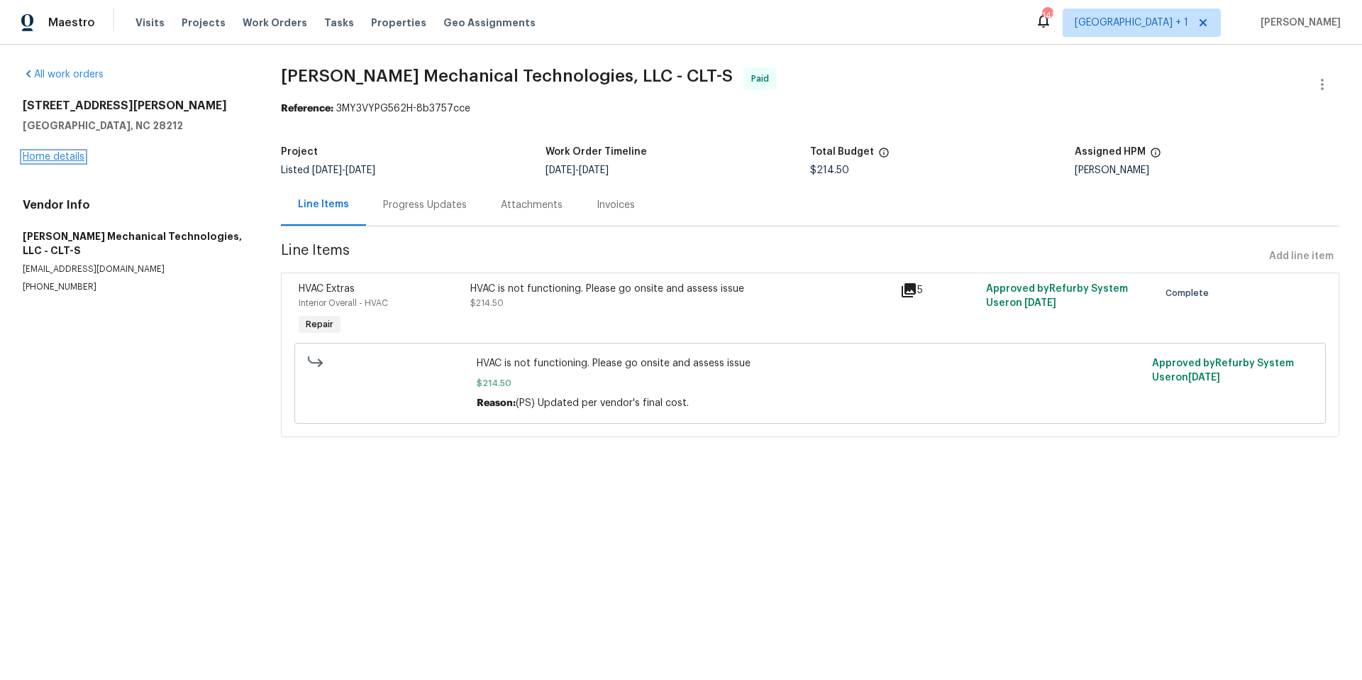
click at [45, 155] on link "Home details" at bounding box center [54, 157] width 62 height 10
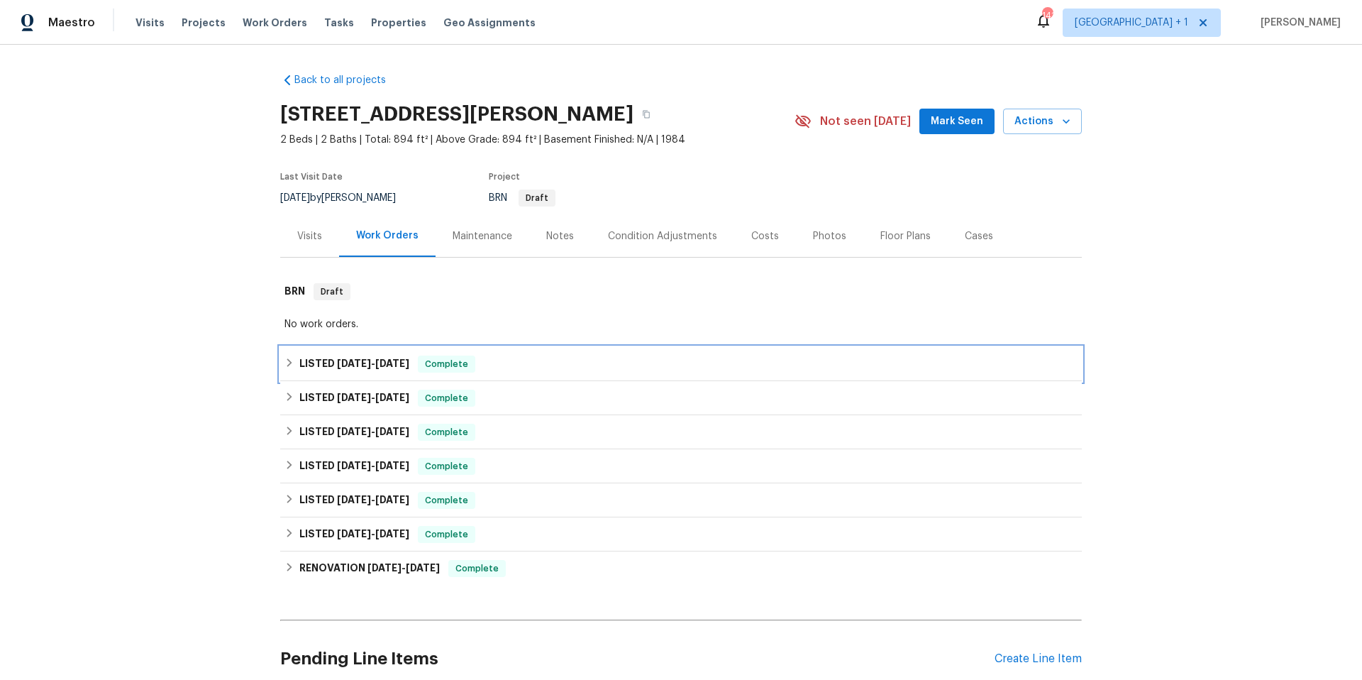
click at [552, 364] on div "LISTED 9/4/25 - 9/25/25 Complete" at bounding box center [680, 363] width 793 height 17
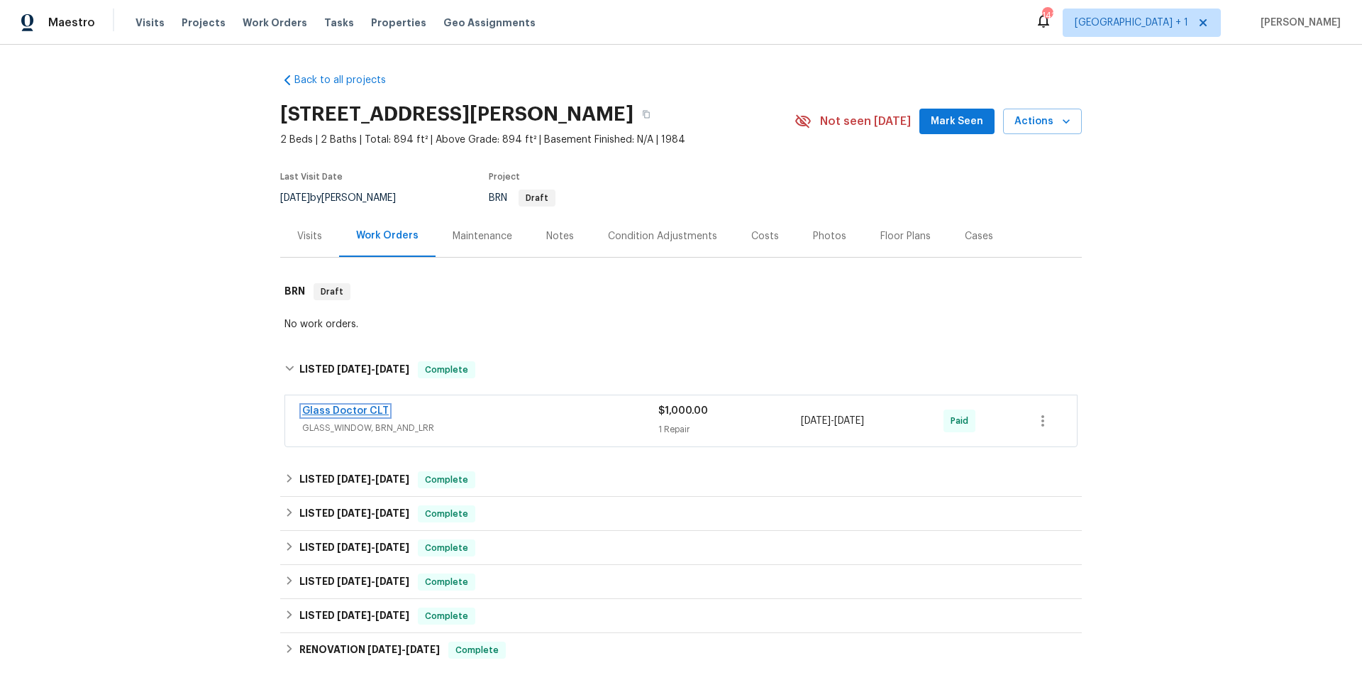
click at [363, 407] on link "Glass Doctor CLT" at bounding box center [345, 411] width 87 height 10
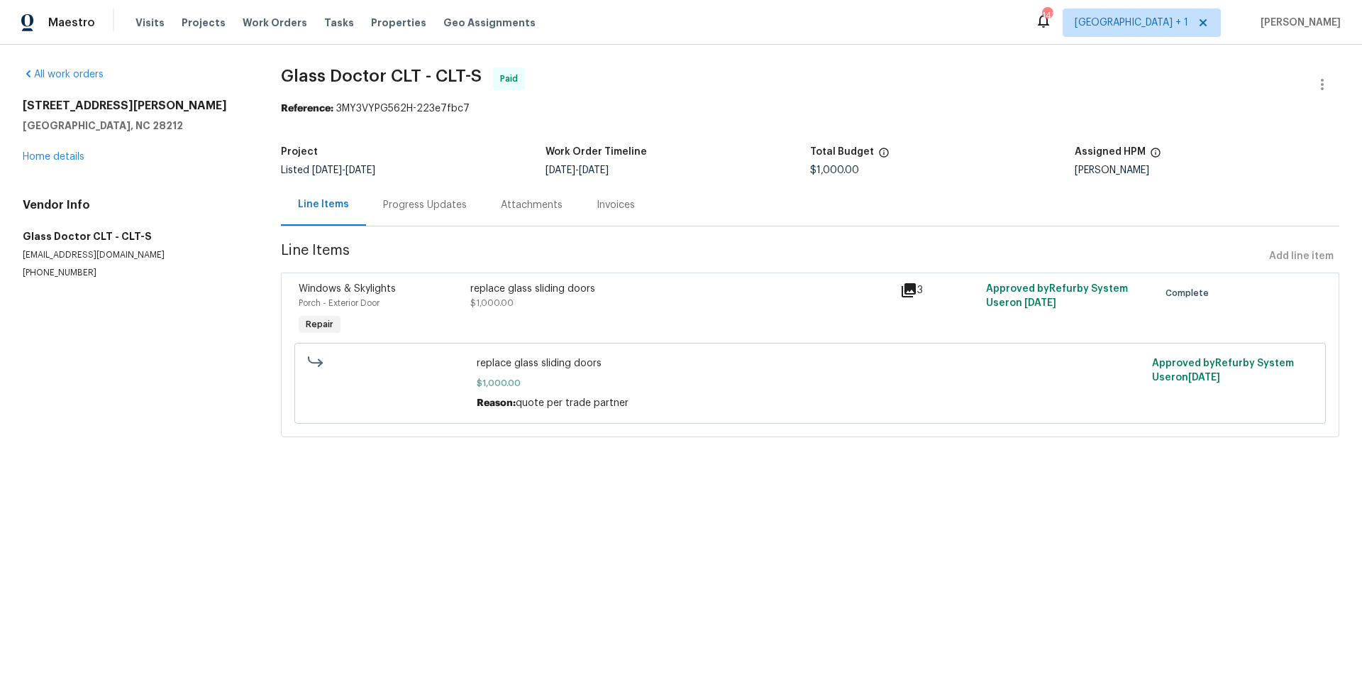
click at [902, 290] on icon at bounding box center [909, 290] width 14 height 14
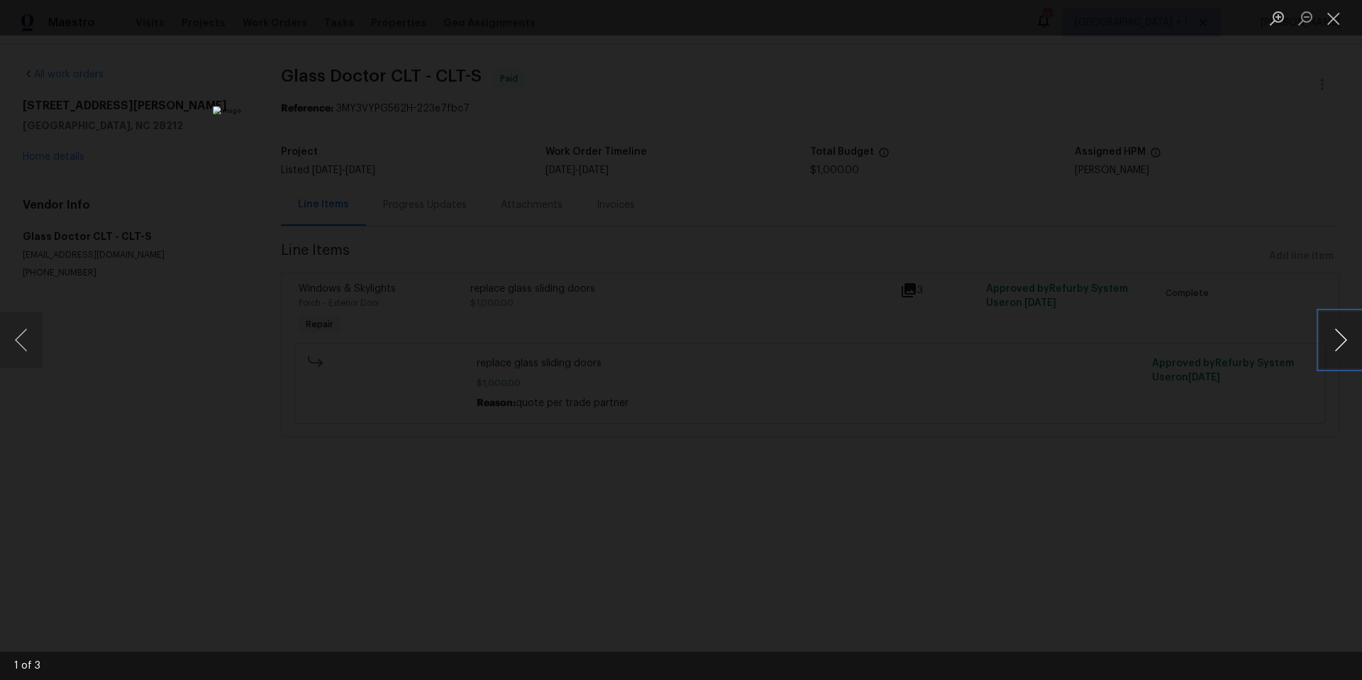
click at [1342, 338] on button "Next image" at bounding box center [1340, 339] width 43 height 57
click at [1338, 18] on button "Close lightbox" at bounding box center [1333, 18] width 28 height 25
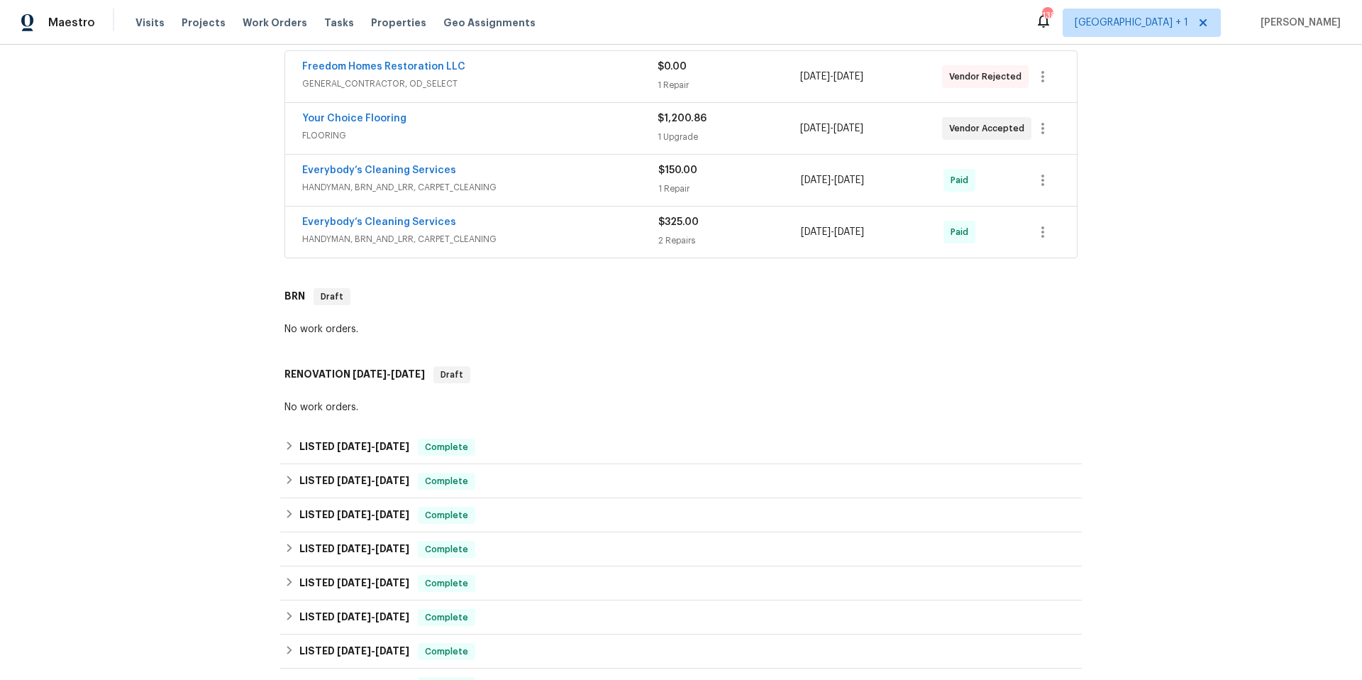
scroll to position [619, 0]
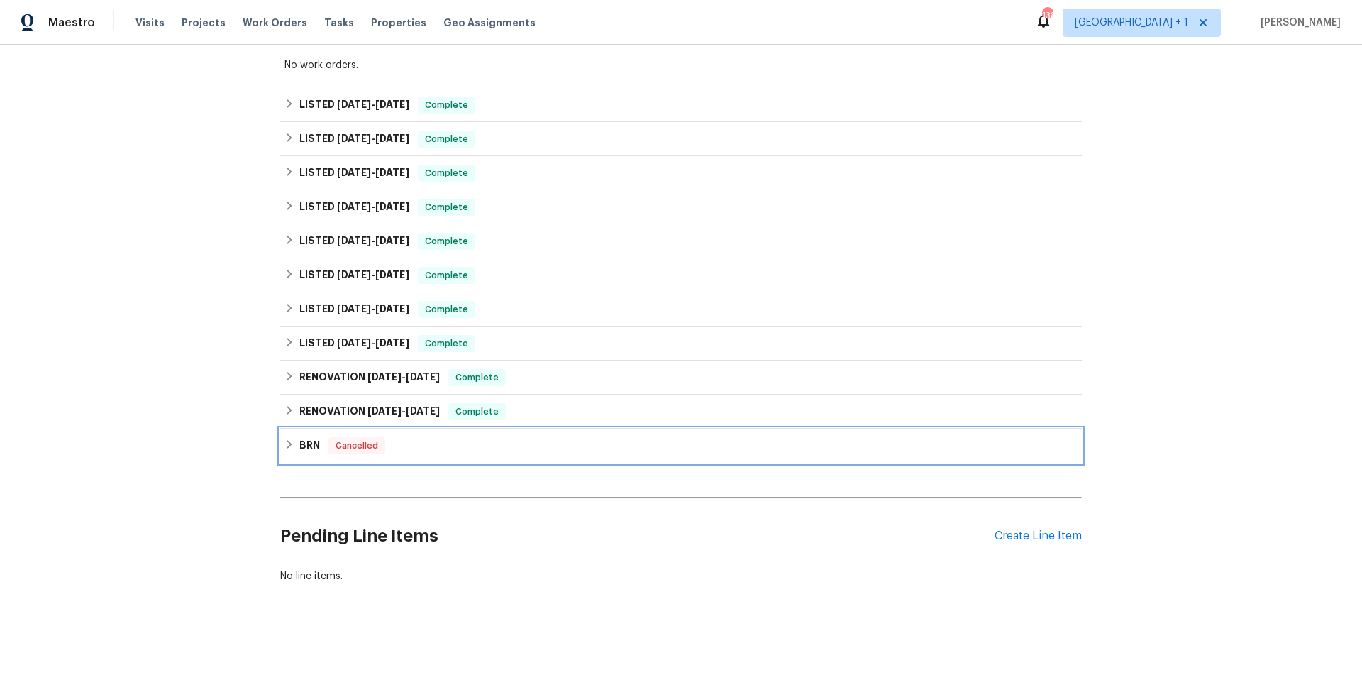
click at [558, 451] on div "BRN Cancelled" at bounding box center [681, 445] width 802 height 34
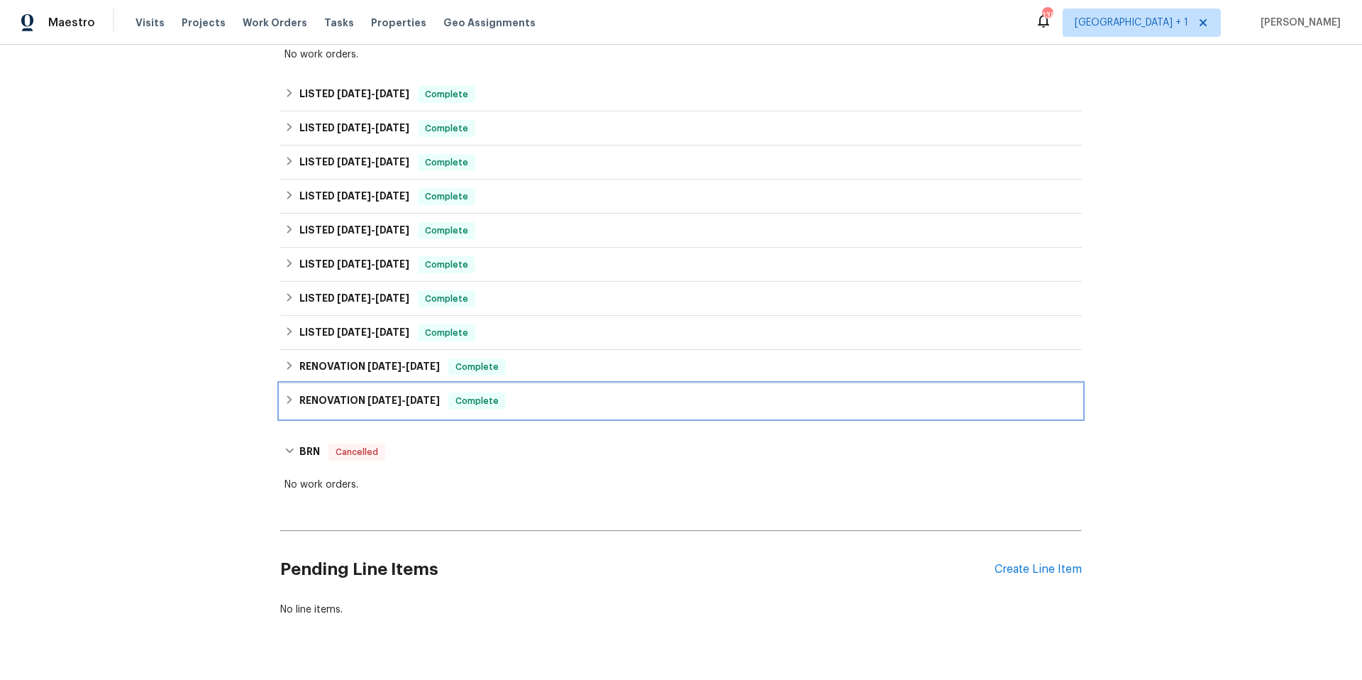
click at [581, 411] on div "RENOVATION 5/23/24 - 5/24/24 Complete" at bounding box center [681, 401] width 802 height 34
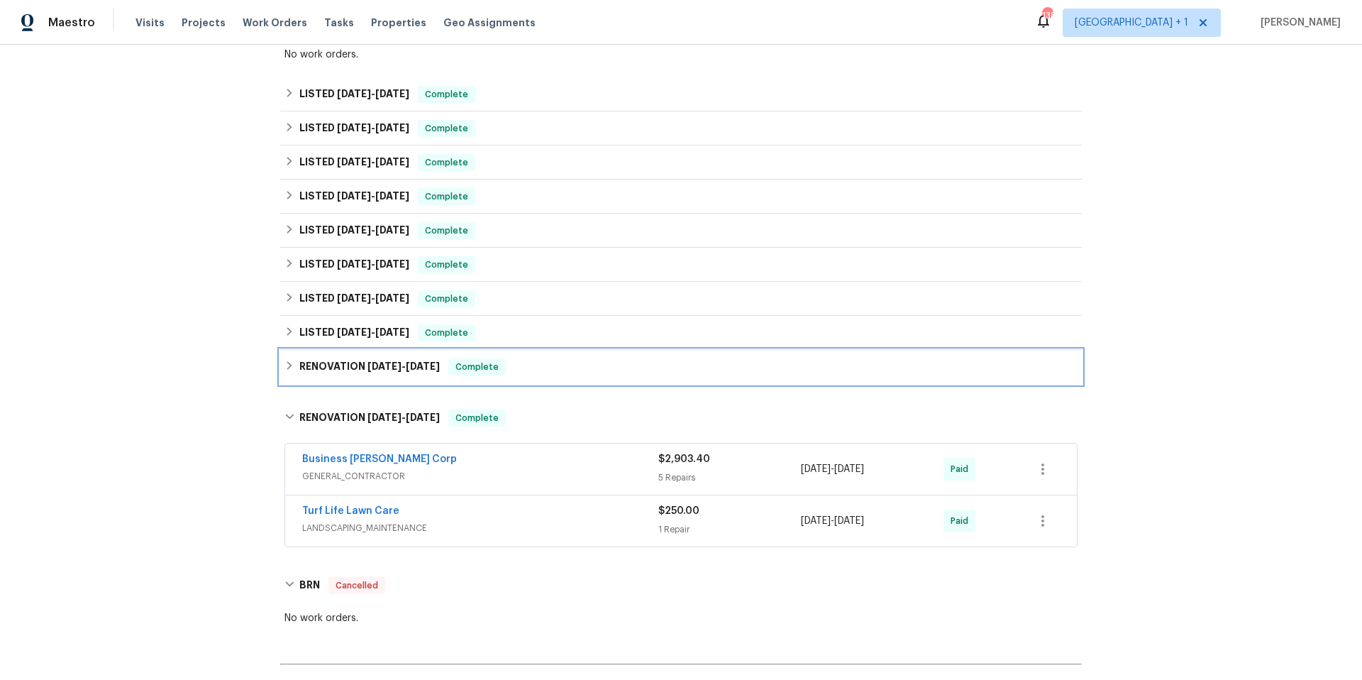
click at [592, 375] on div "RENOVATION 5/29/24 - 6/3/24 Complete" at bounding box center [680, 366] width 793 height 17
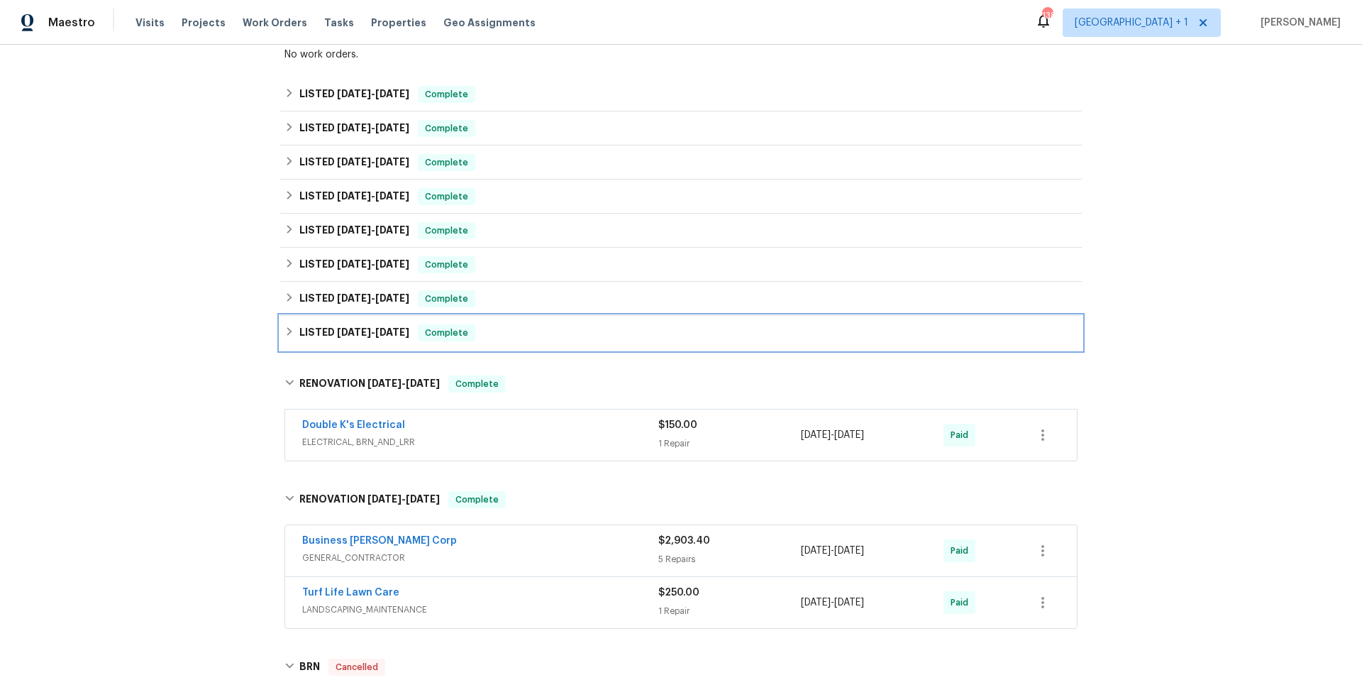
click at [586, 338] on div "LISTED 6/14/24 - 6/15/24 Complete" at bounding box center [680, 332] width 793 height 17
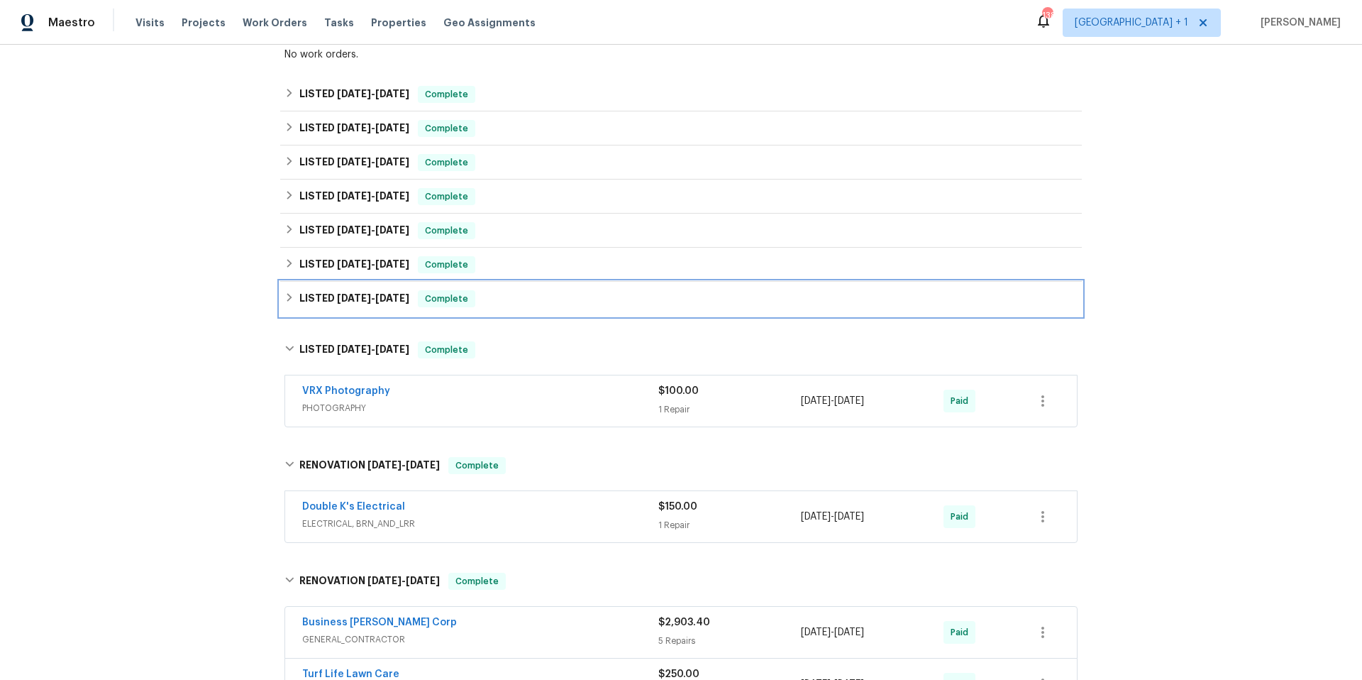
click at [568, 294] on div "LISTED 10/21/24 - 10/27/24 Complete" at bounding box center [680, 298] width 793 height 17
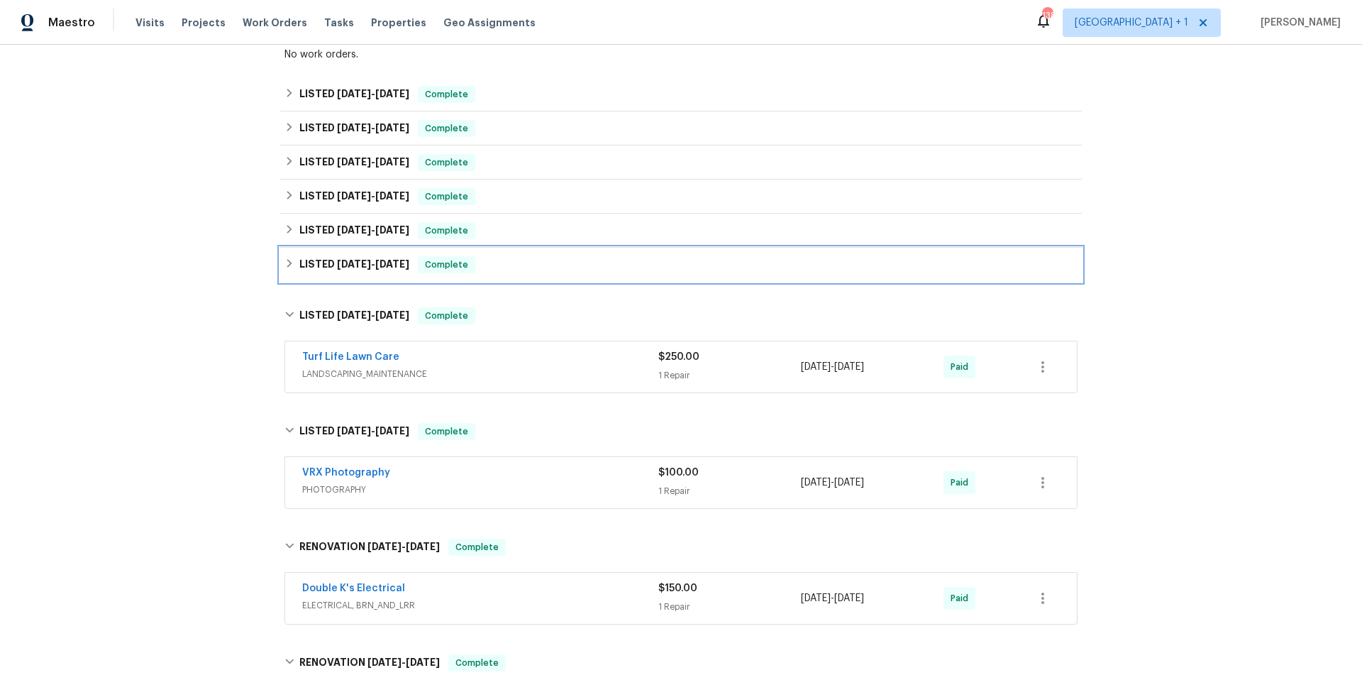
click at [573, 275] on div "LISTED 2/10/25 - 2/14/25 Complete" at bounding box center [681, 265] width 802 height 34
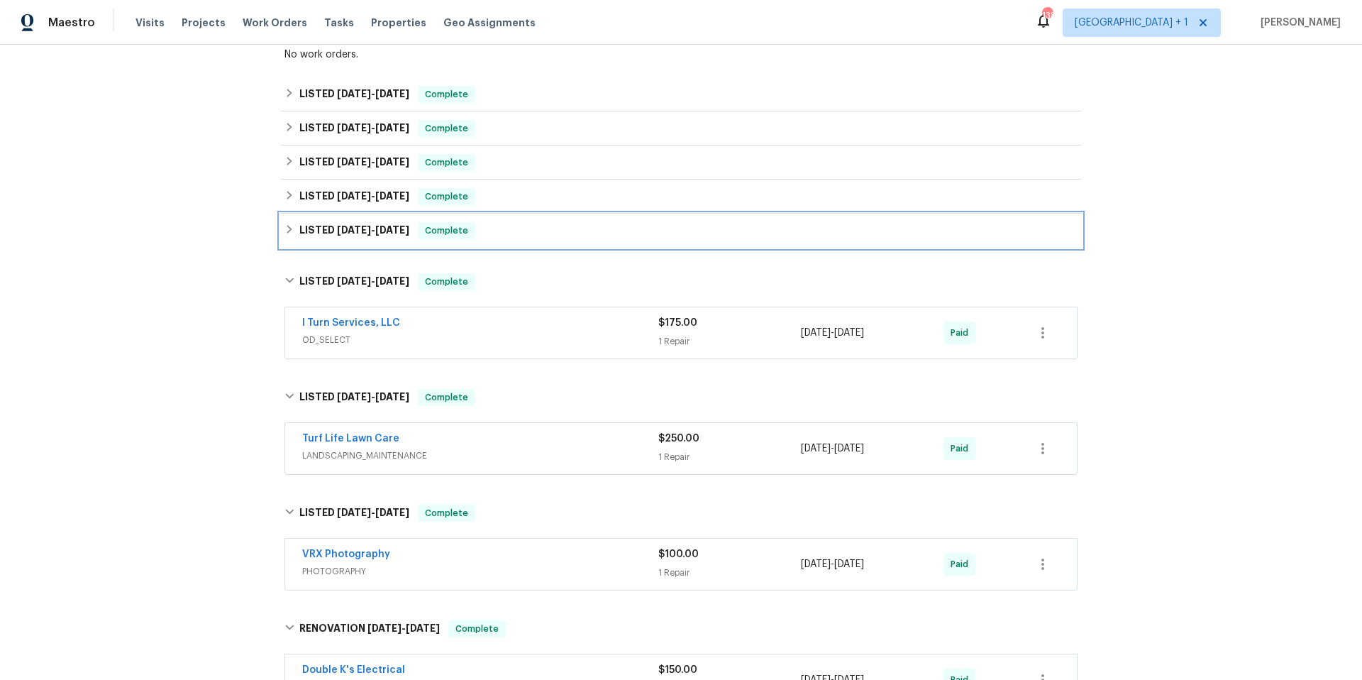
click at [588, 236] on div "LISTED 4/17/25 - 5/23/25 Complete" at bounding box center [680, 230] width 793 height 17
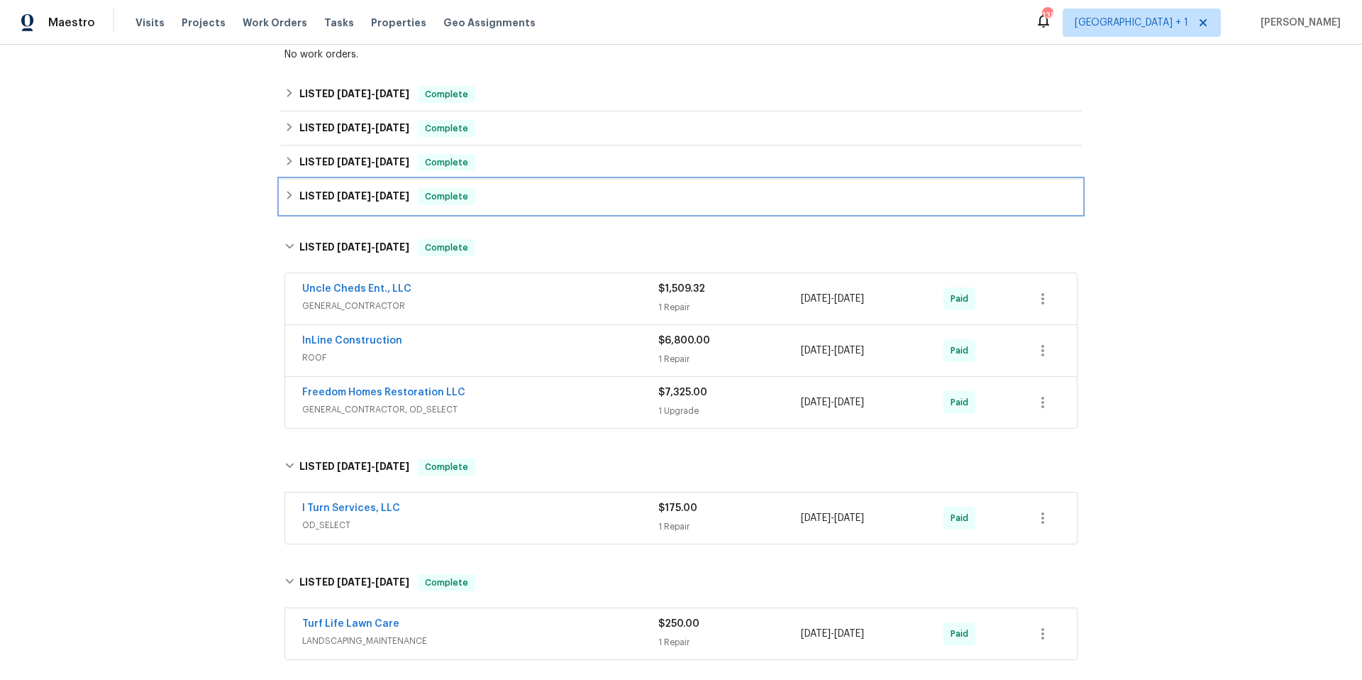
click at [583, 206] on div "LISTED 5/23/25 - 5/27/25 Complete" at bounding box center [681, 196] width 802 height 34
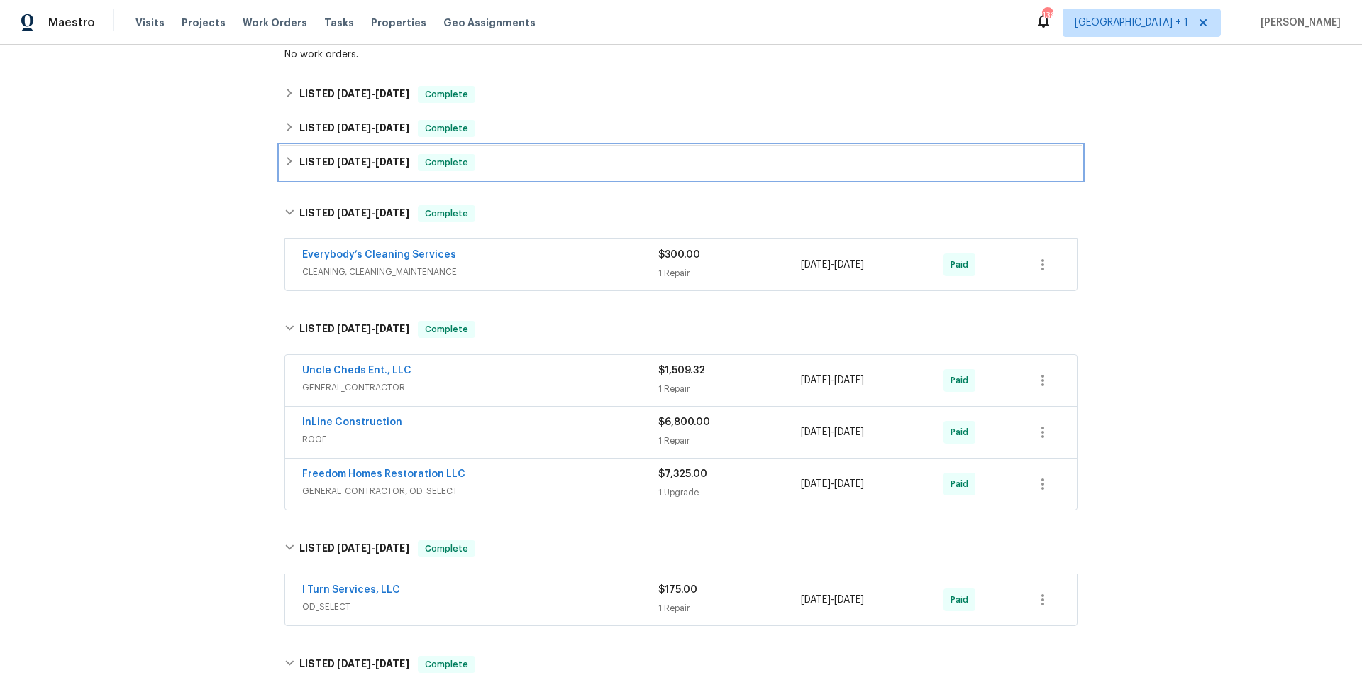
click at [589, 175] on div "LISTED 5/27/25 - 5/30/25 Complete" at bounding box center [681, 162] width 802 height 34
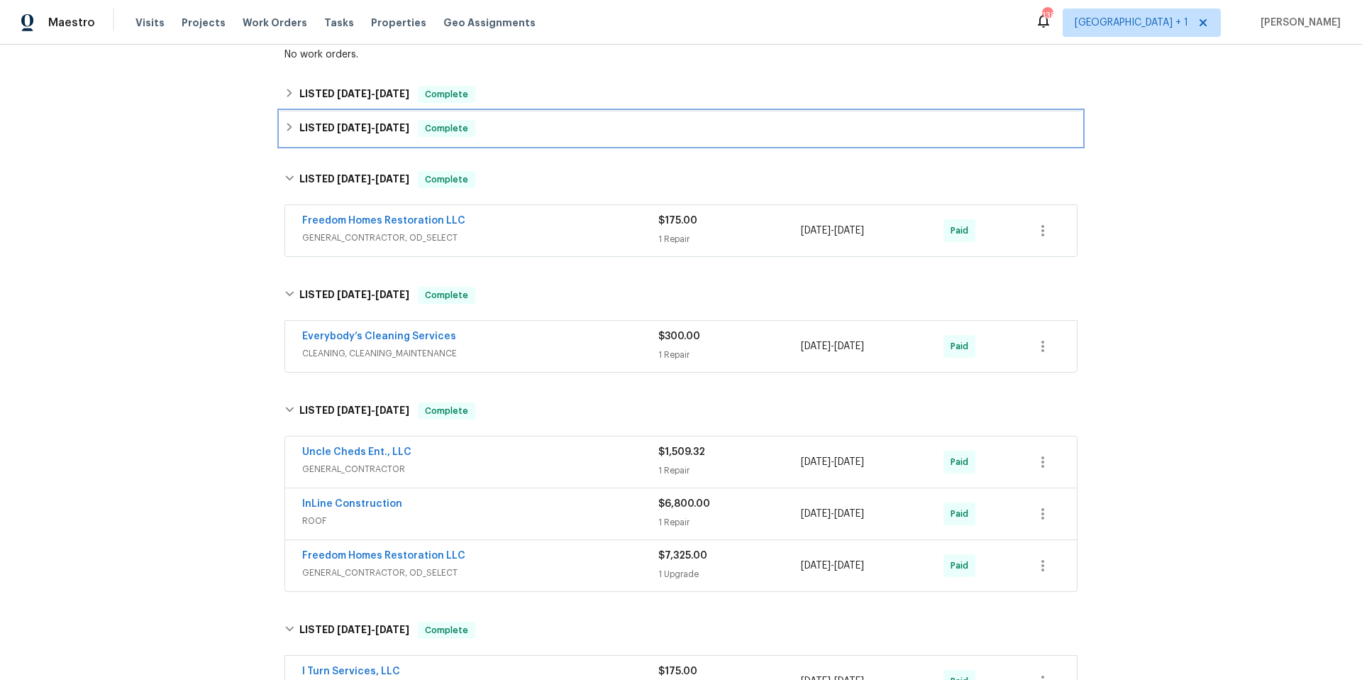
click at [591, 140] on div "LISTED 6/26/25 - 7/3/25 Complete" at bounding box center [681, 128] width 802 height 34
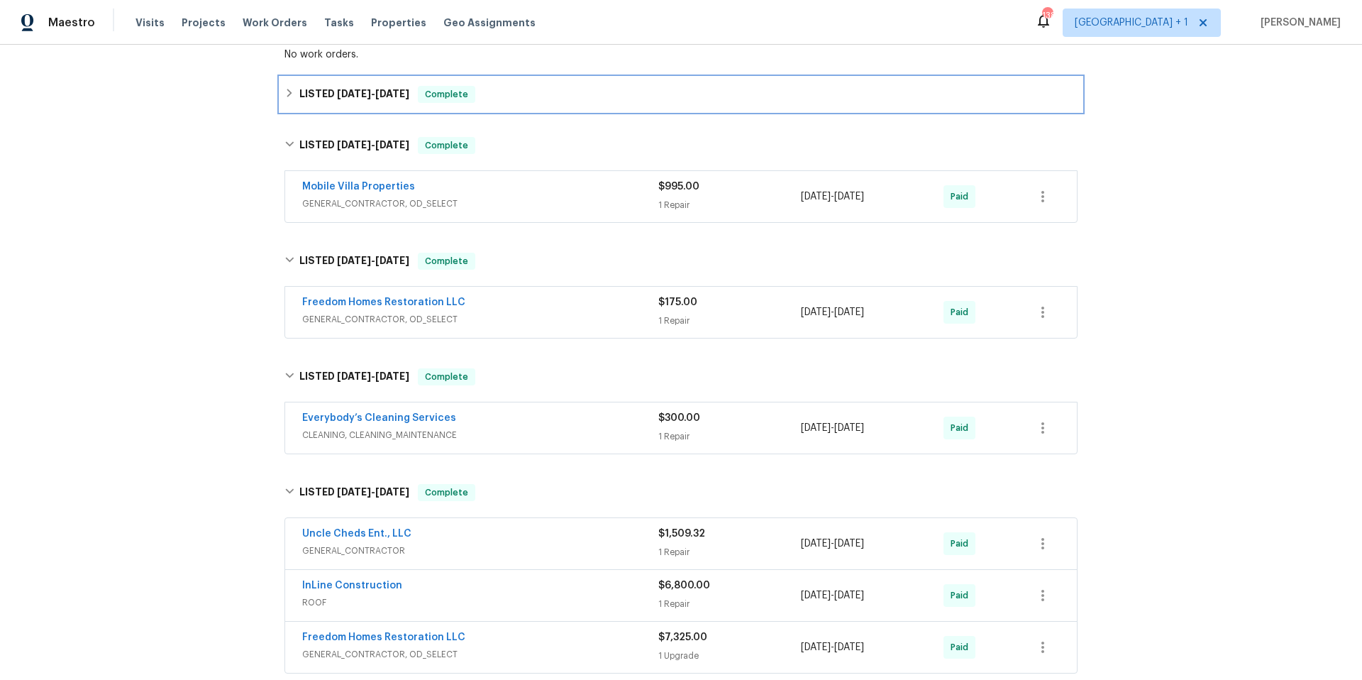
click at [567, 101] on div "LISTED 8/6/25 - 8/11/25 Complete" at bounding box center [680, 94] width 793 height 17
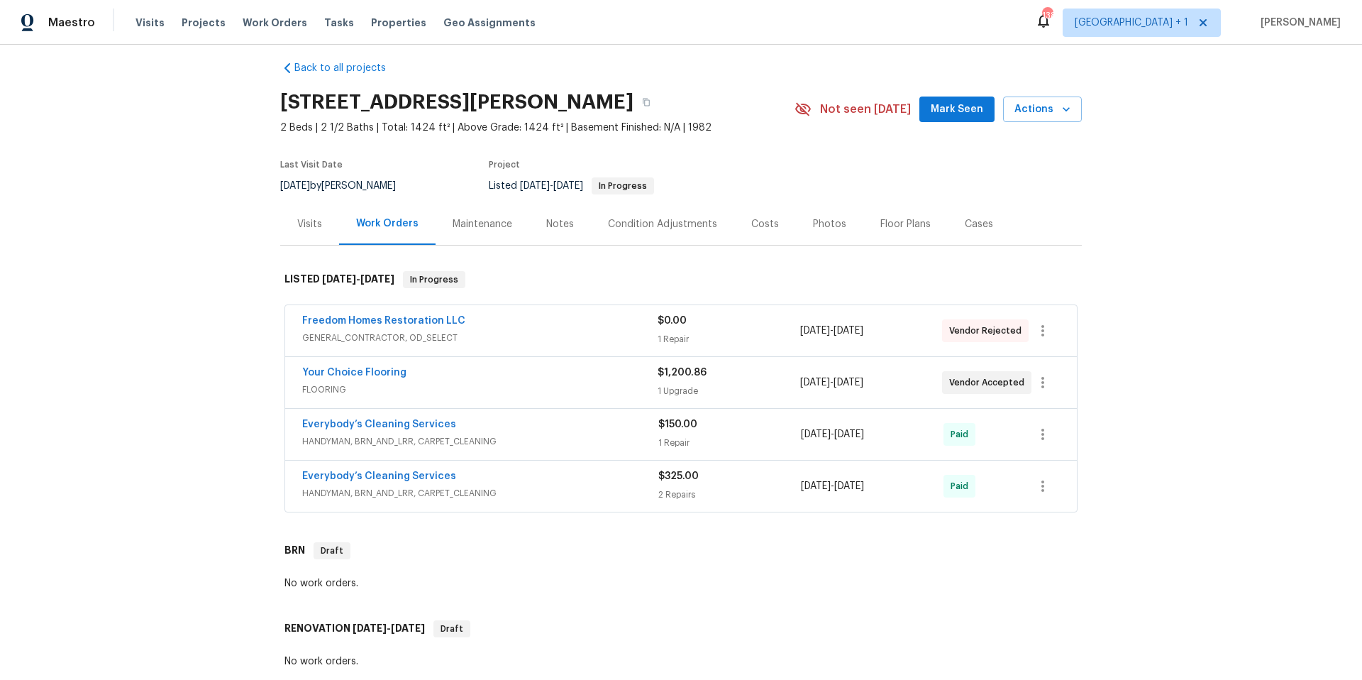
scroll to position [0, 0]
